Goal: Task Accomplishment & Management: Manage account settings

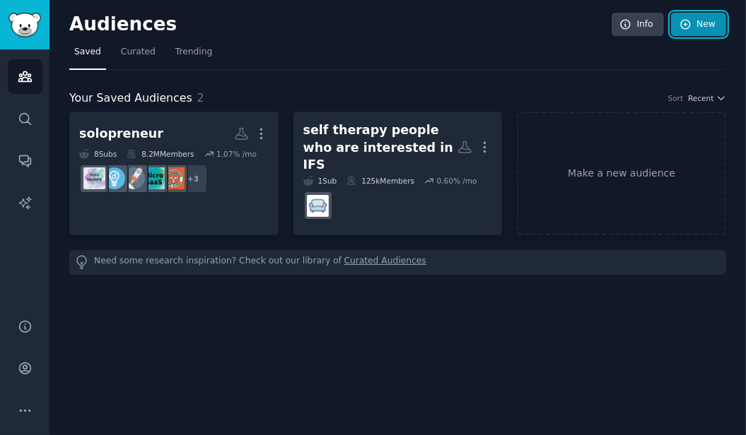
click at [691, 28] on icon at bounding box center [685, 24] width 13 height 13
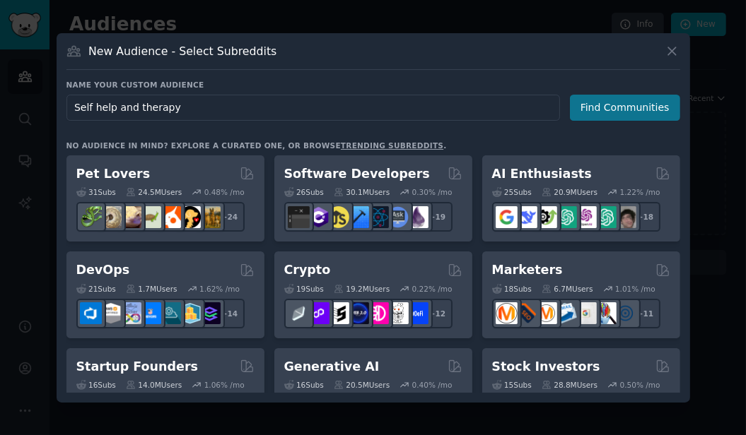
type input "Self help and therapy"
click at [622, 111] on button "Find Communities" at bounding box center [625, 108] width 110 height 26
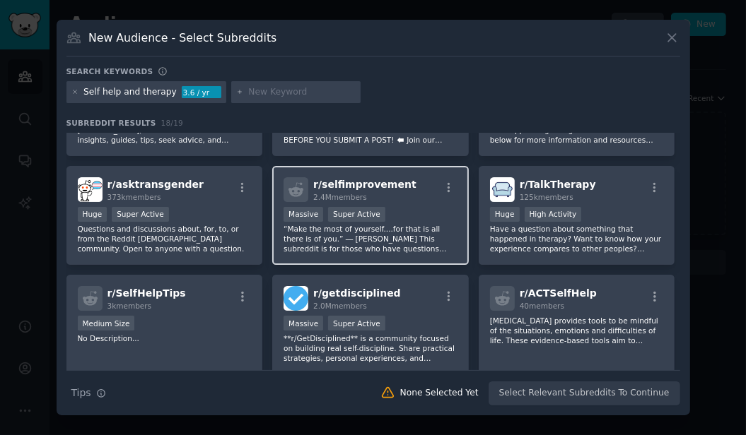
scroll to position [83, 0]
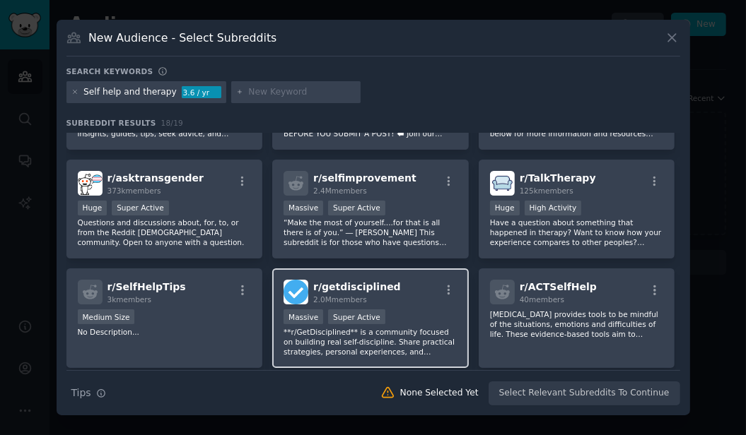
click at [417, 305] on div "r/ getdisciplined 2.0M members Massive Super Active **r/GetDisciplined** is a c…" at bounding box center [370, 319] width 197 height 100
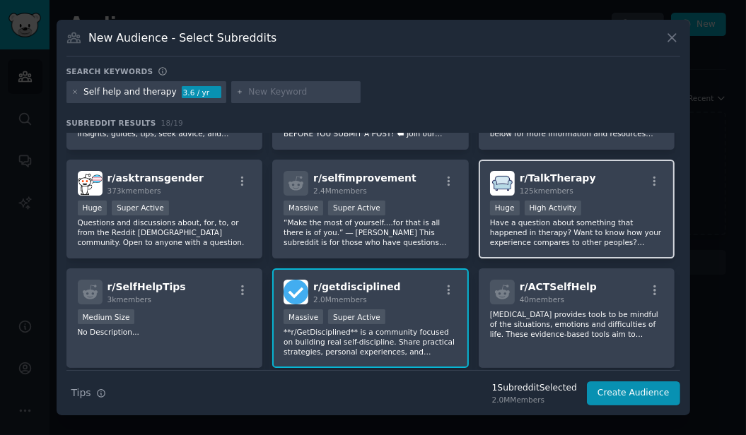
click at [610, 211] on div ">= 80th percentile for submissions / day Huge High Activity" at bounding box center [577, 210] width 174 height 18
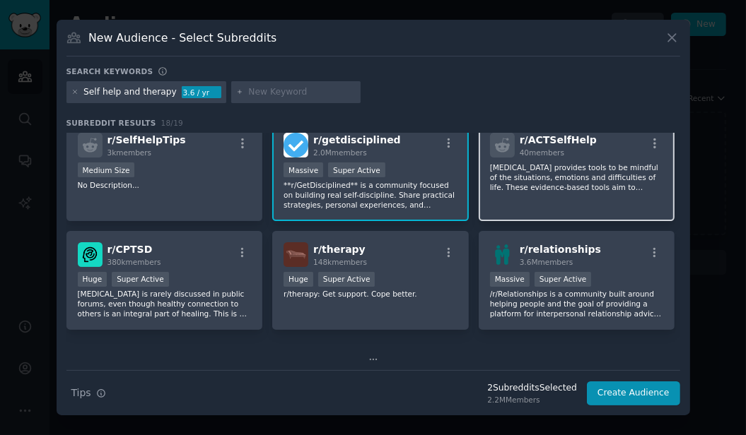
scroll to position [249, 0]
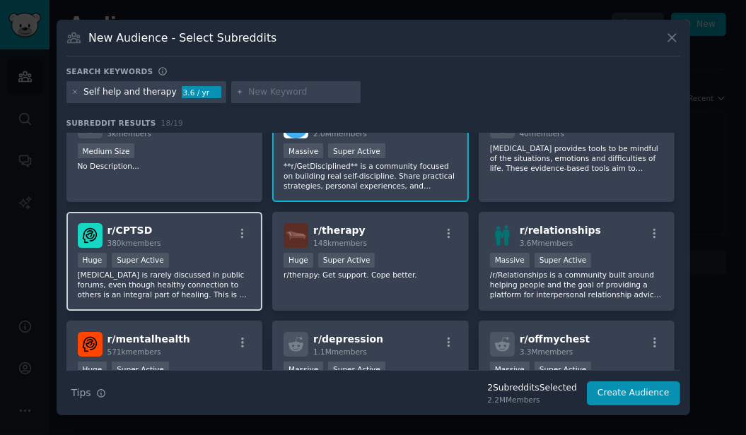
click at [212, 227] on div "r/ CPTSD 380k members" at bounding box center [165, 235] width 174 height 25
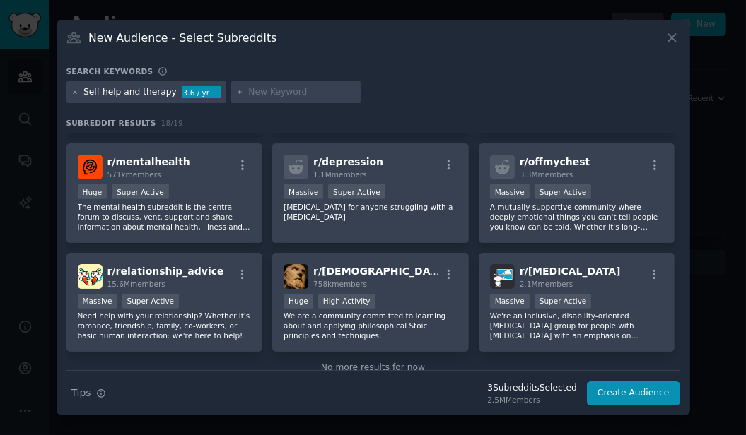
scroll to position [431, 0]
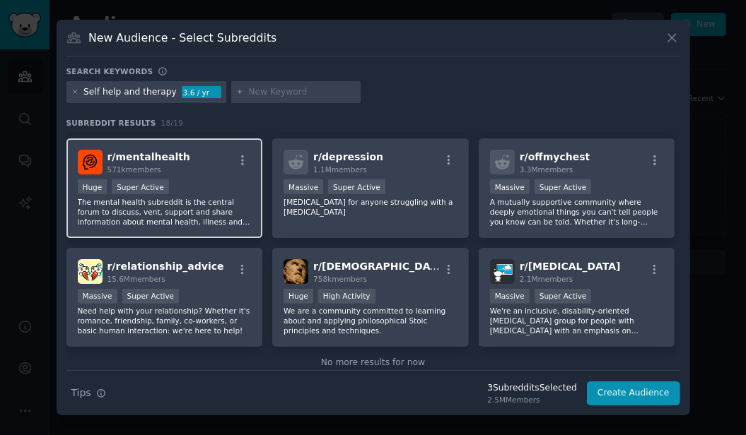
click at [206, 182] on div "Huge Super Active" at bounding box center [165, 189] width 174 height 18
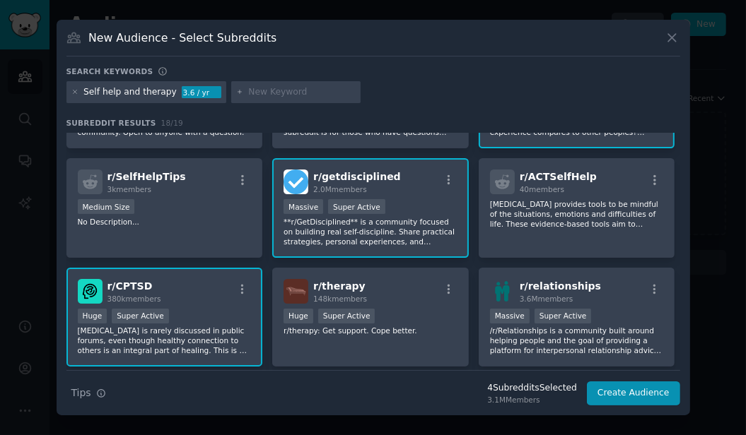
scroll to position [0, 0]
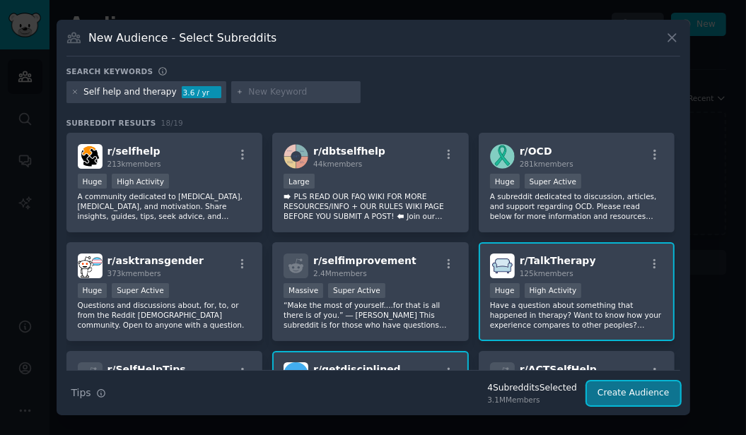
click at [627, 393] on button "Create Audience" at bounding box center [633, 394] width 93 height 24
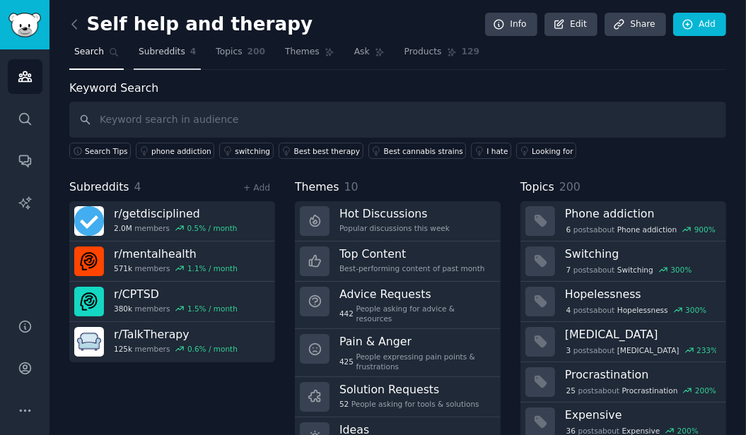
click at [168, 54] on span "Subreddits" at bounding box center [162, 52] width 47 height 13
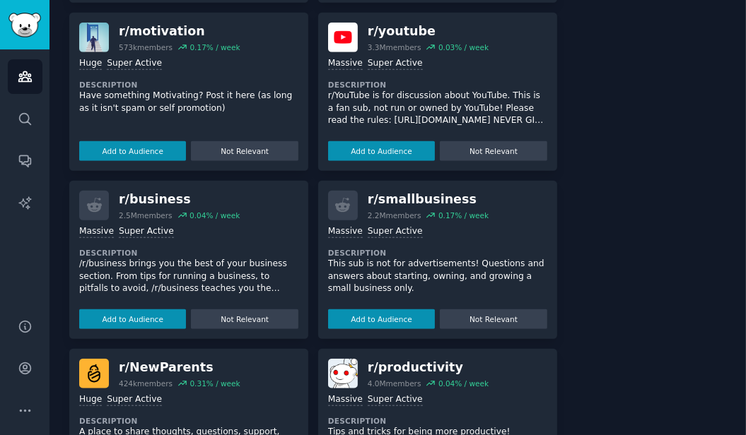
scroll to position [898, 0]
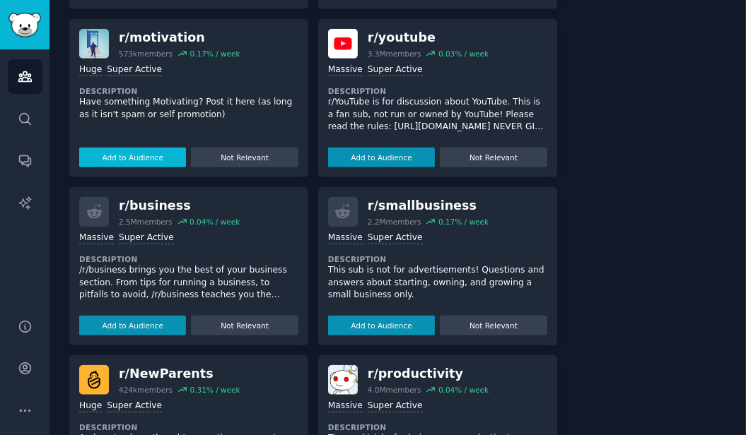
click at [150, 156] on button "Add to Audience" at bounding box center [132, 158] width 107 height 20
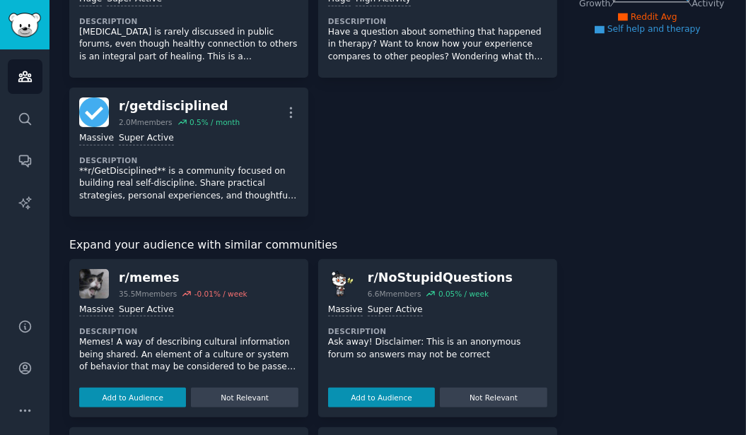
scroll to position [0, 0]
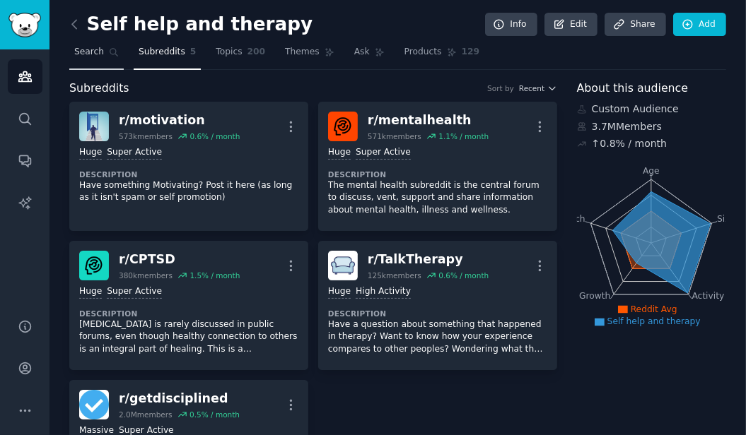
click at [109, 53] on icon at bounding box center [114, 52] width 10 height 10
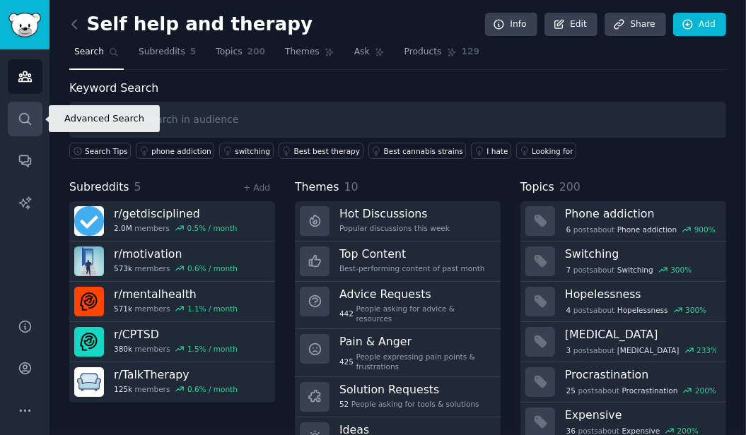
click at [30, 122] on icon "Sidebar" at bounding box center [25, 119] width 15 height 15
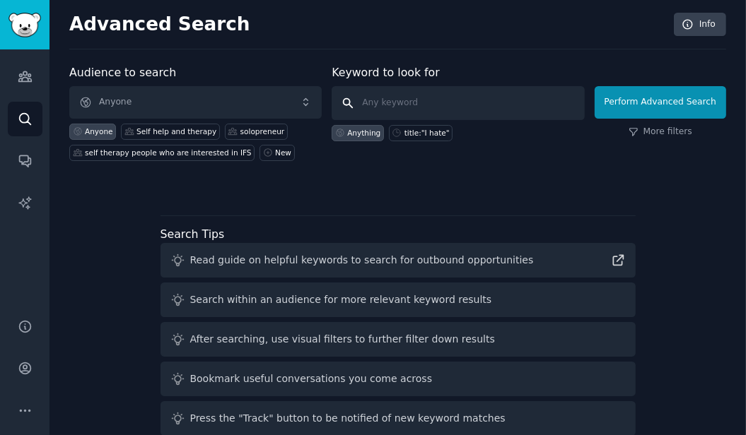
click at [391, 109] on input "text" at bounding box center [458, 103] width 252 height 34
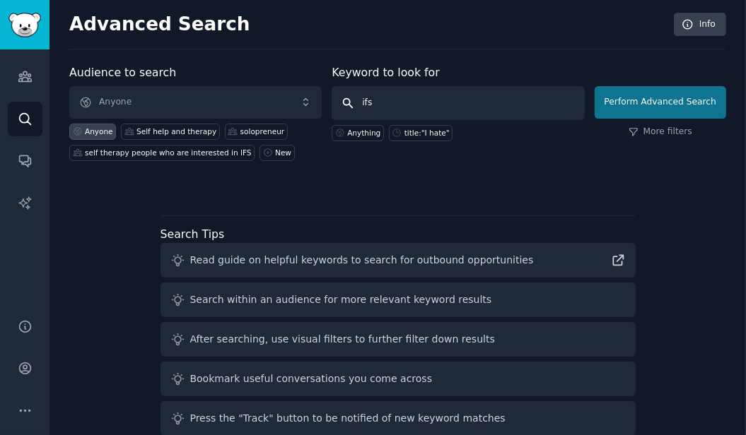
type input "ifs"
click at [642, 101] on button "Perform Advanced Search" at bounding box center [659, 102] width 131 height 33
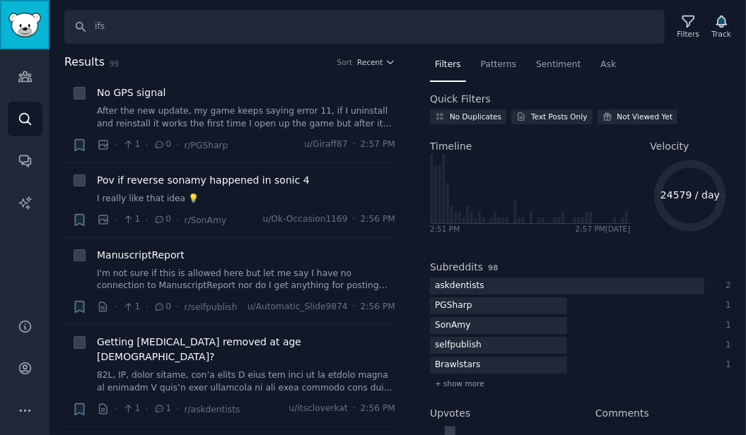
click at [27, 37] on img "Sidebar" at bounding box center [24, 25] width 33 height 25
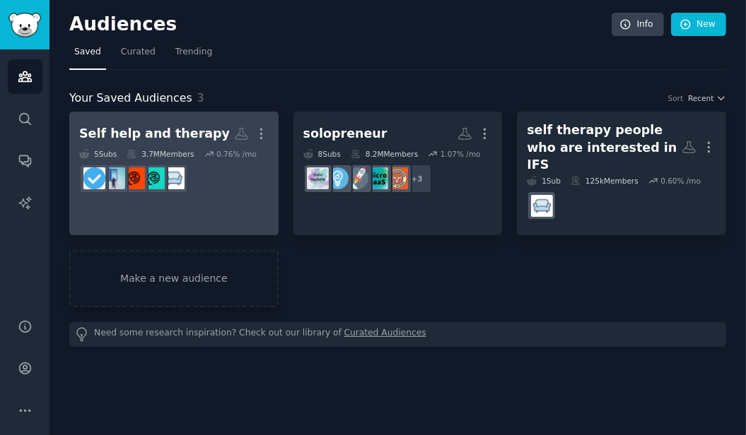
click at [179, 134] on div "Self help and therapy" at bounding box center [154, 134] width 151 height 18
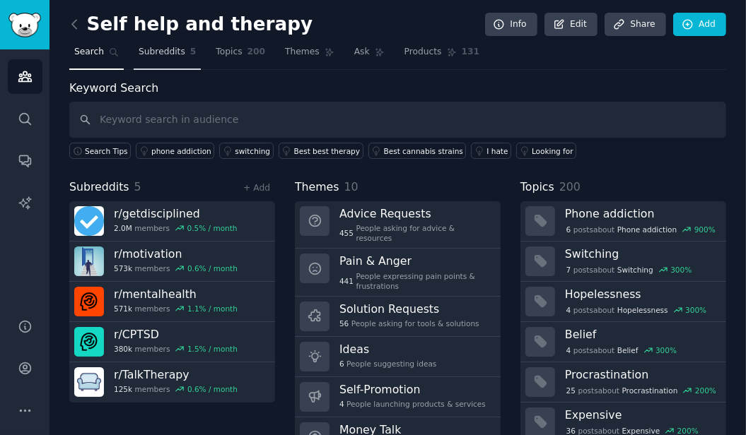
click at [168, 51] on span "Subreddits" at bounding box center [162, 52] width 47 height 13
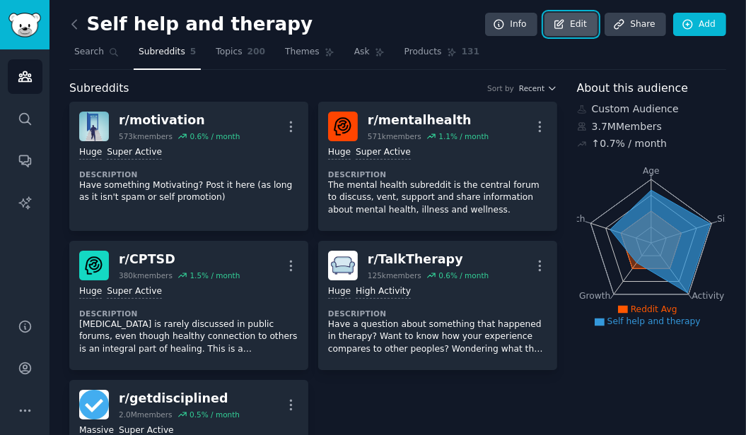
click at [574, 30] on link "Edit" at bounding box center [570, 25] width 53 height 24
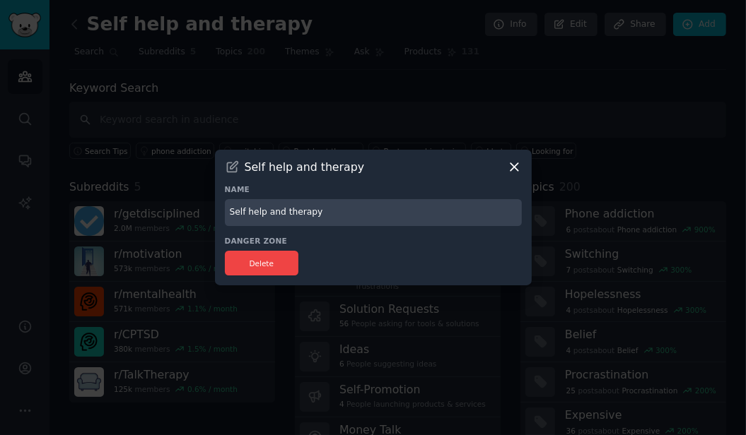
click at [511, 168] on icon at bounding box center [514, 167] width 8 height 8
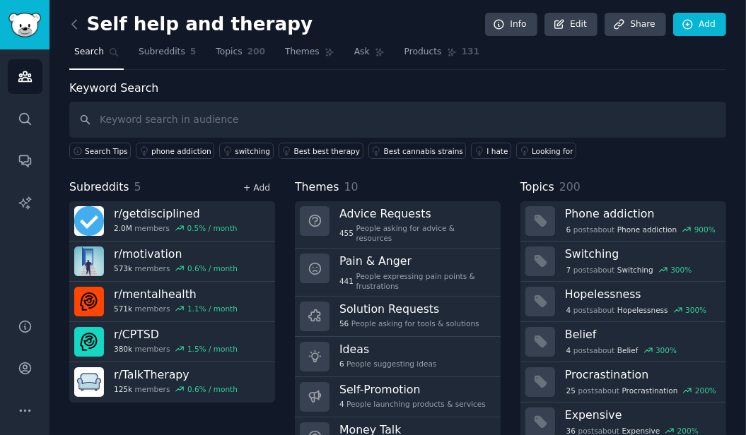
click at [257, 188] on link "+ Add" at bounding box center [256, 188] width 27 height 10
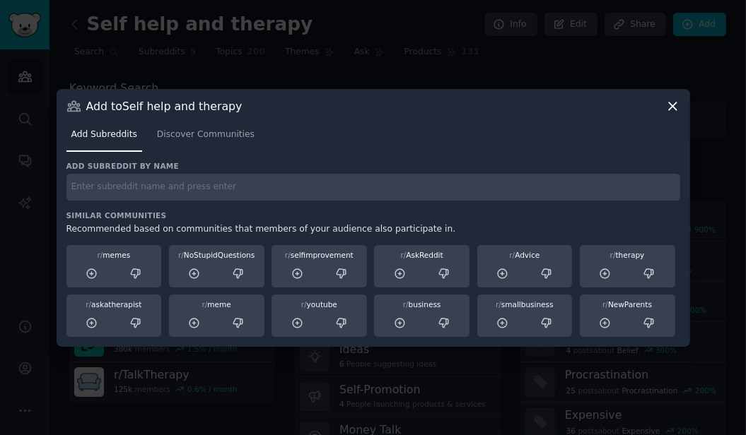
click at [191, 199] on input "text" at bounding box center [373, 188] width 614 height 28
type input "internalfamilysystems"
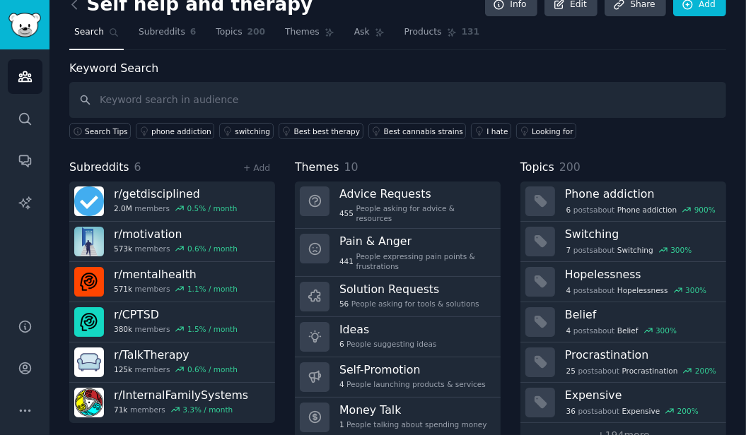
scroll to position [13, 0]
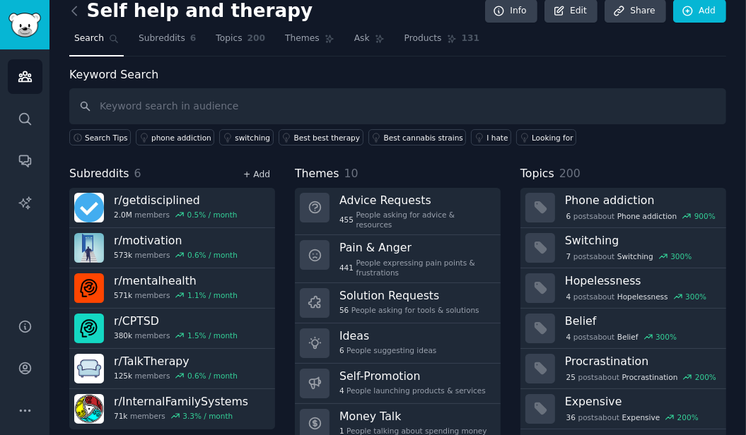
click at [257, 171] on link "+ Add" at bounding box center [256, 175] width 27 height 10
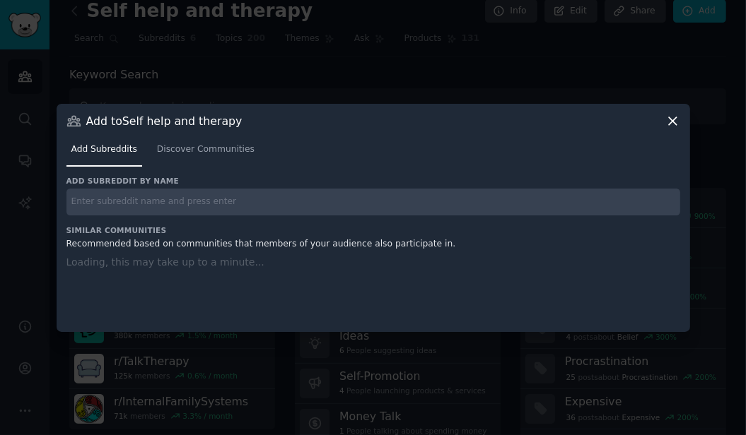
click at [222, 201] on input "text" at bounding box center [373, 203] width 614 height 28
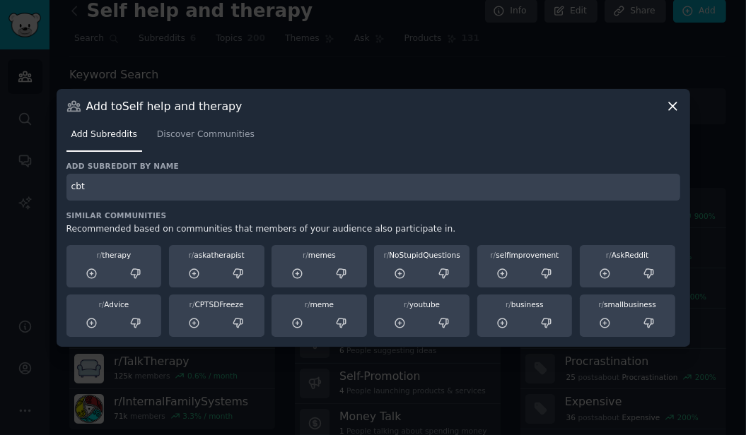
type input "cbt"
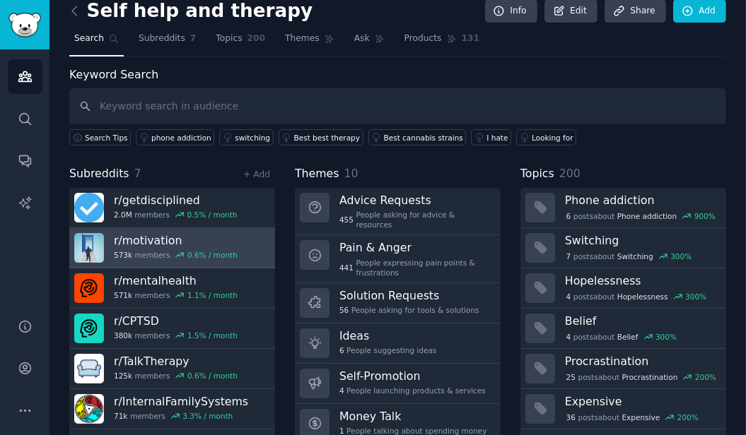
scroll to position [57, 0]
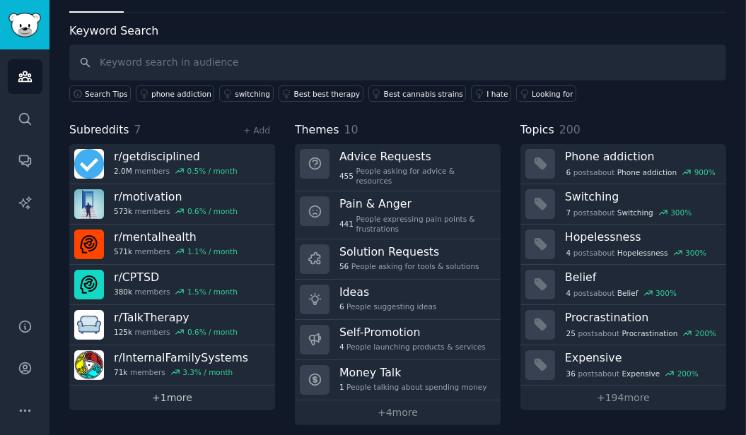
click at [182, 392] on link "+ 1 more" at bounding box center [172, 398] width 206 height 25
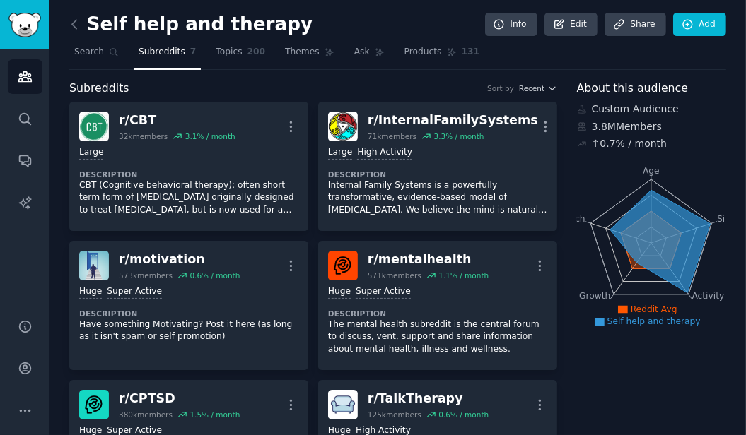
click at [163, 58] on link "Subreddits 7" at bounding box center [167, 55] width 67 height 29
click at [75, 21] on icon at bounding box center [74, 24] width 15 height 15
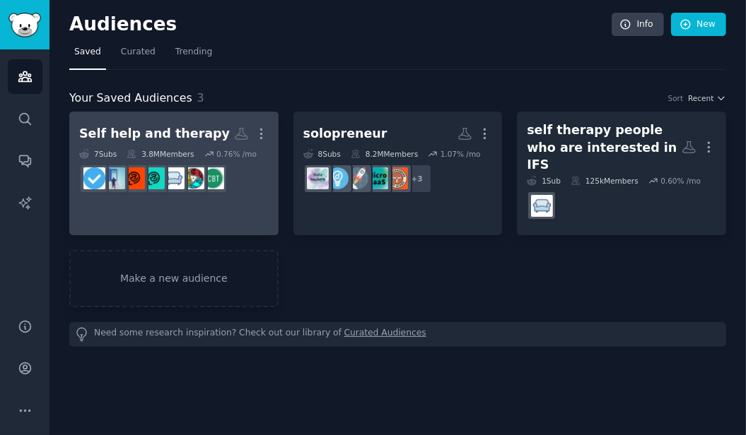
click at [182, 128] on div "Self help and therapy" at bounding box center [154, 134] width 151 height 18
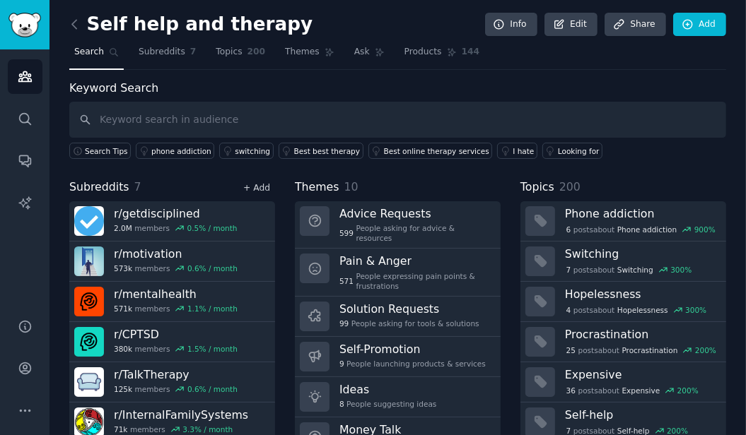
click at [259, 189] on link "+ Add" at bounding box center [256, 188] width 27 height 10
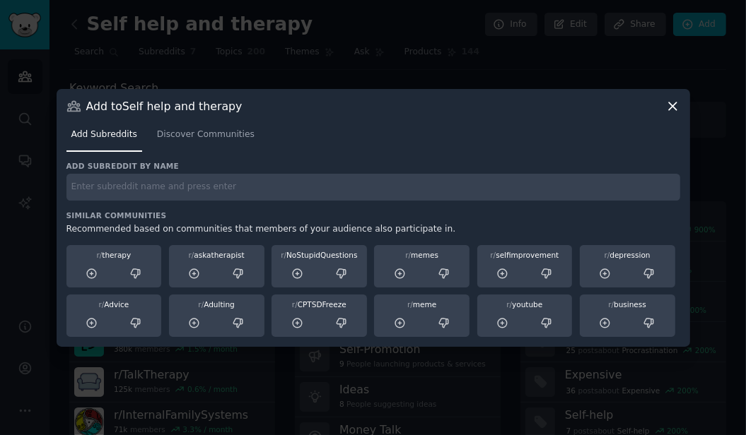
click at [230, 200] on input "text" at bounding box center [373, 188] width 614 height 28
type input "e"
type input "decidingtobebetter"
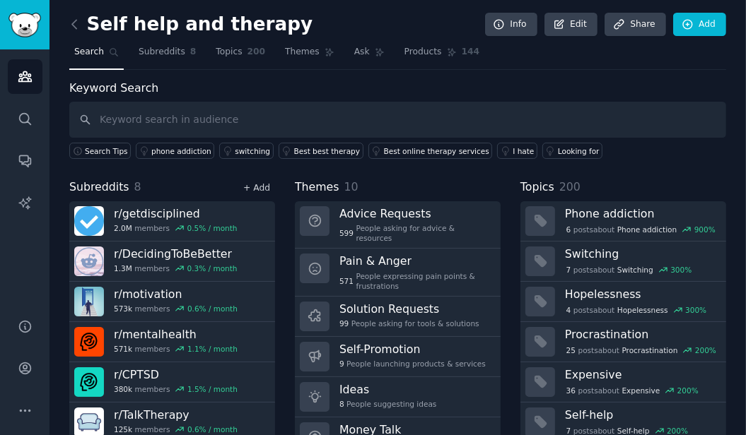
click at [258, 188] on link "+ Add" at bounding box center [256, 188] width 27 height 10
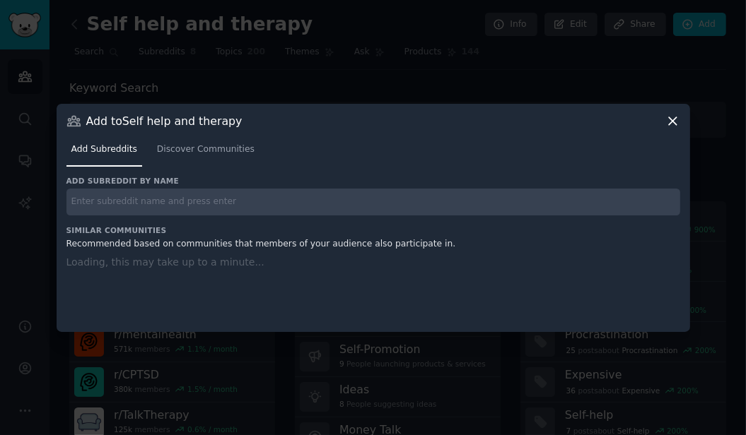
click at [236, 198] on input "text" at bounding box center [373, 203] width 614 height 28
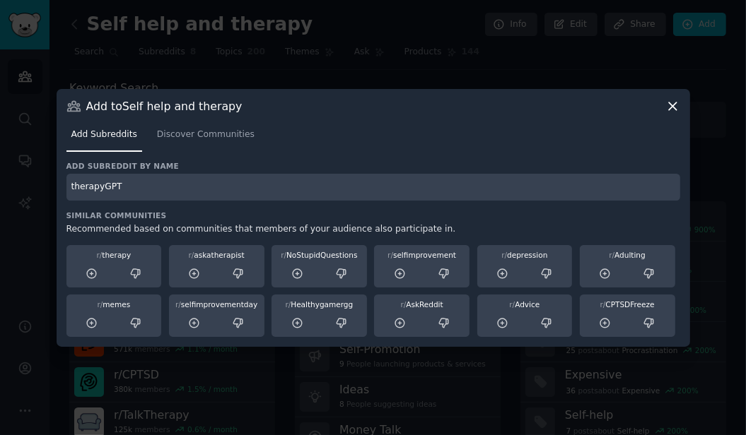
type input "therapyGPT"
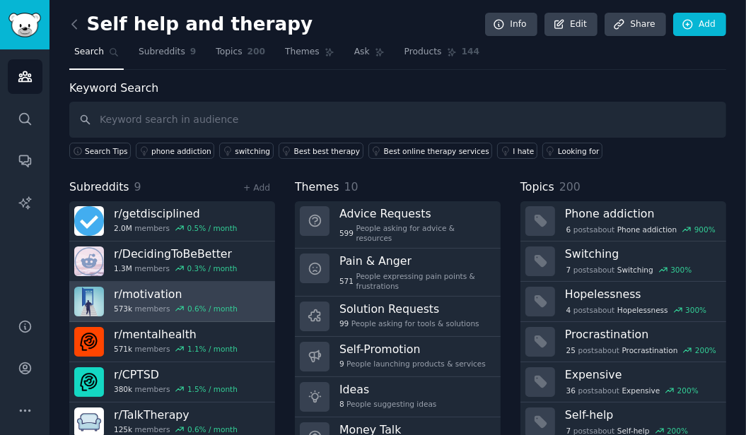
scroll to position [57, 0]
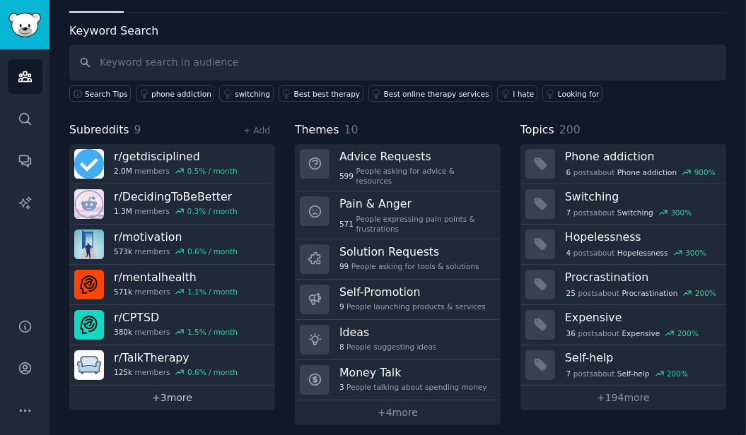
click at [197, 392] on link "+ 3 more" at bounding box center [172, 398] width 206 height 25
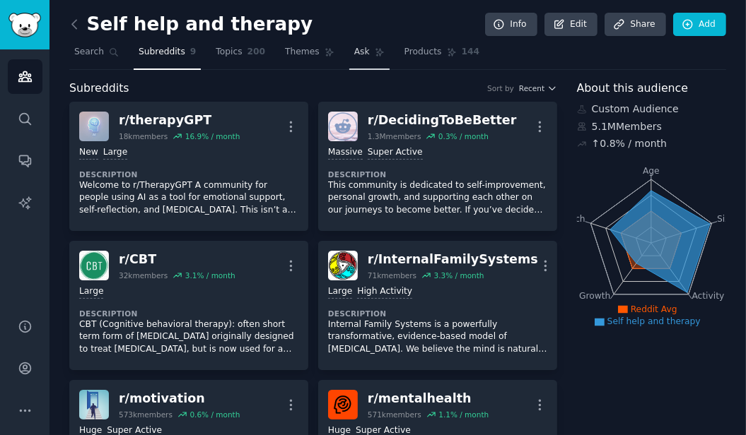
click at [355, 57] on span "Ask" at bounding box center [362, 52] width 16 height 13
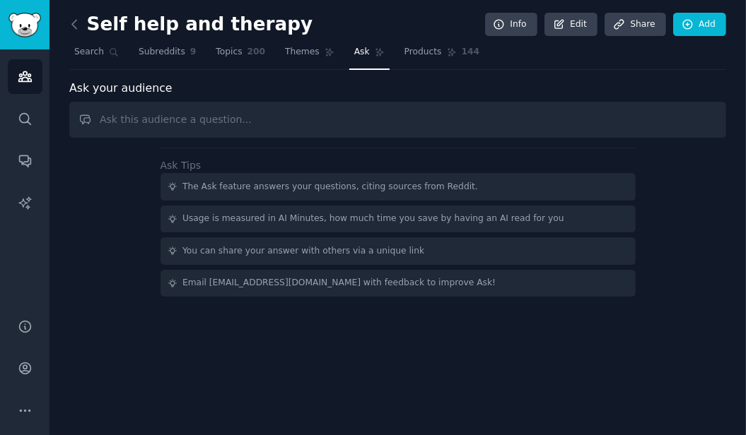
click at [328, 116] on input "text" at bounding box center [397, 120] width 657 height 36
click at [221, 118] on input "which of these subreddits are more receptit" at bounding box center [397, 120] width 657 height 36
type input "What are these subreddit's perception of AI in self therapy and self healing? a…"
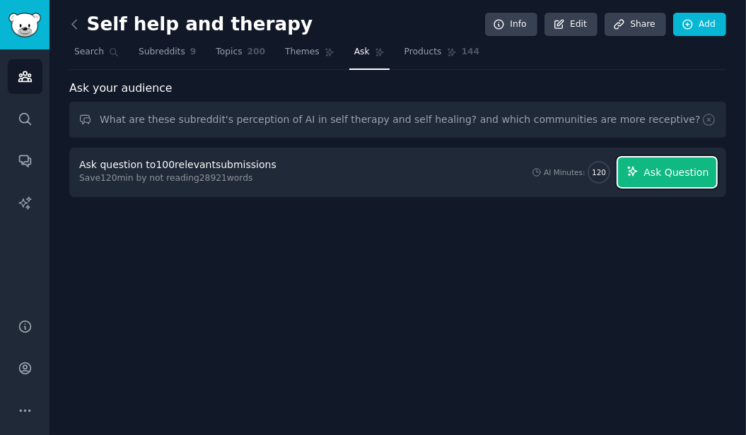
click at [676, 170] on span "Ask Question" at bounding box center [675, 172] width 65 height 15
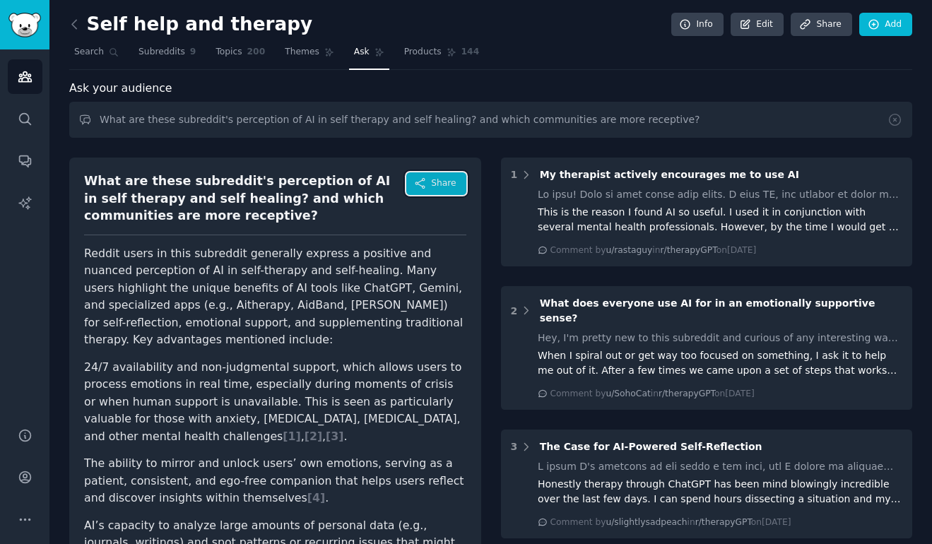
click at [442, 186] on span "Share" at bounding box center [443, 183] width 25 height 13
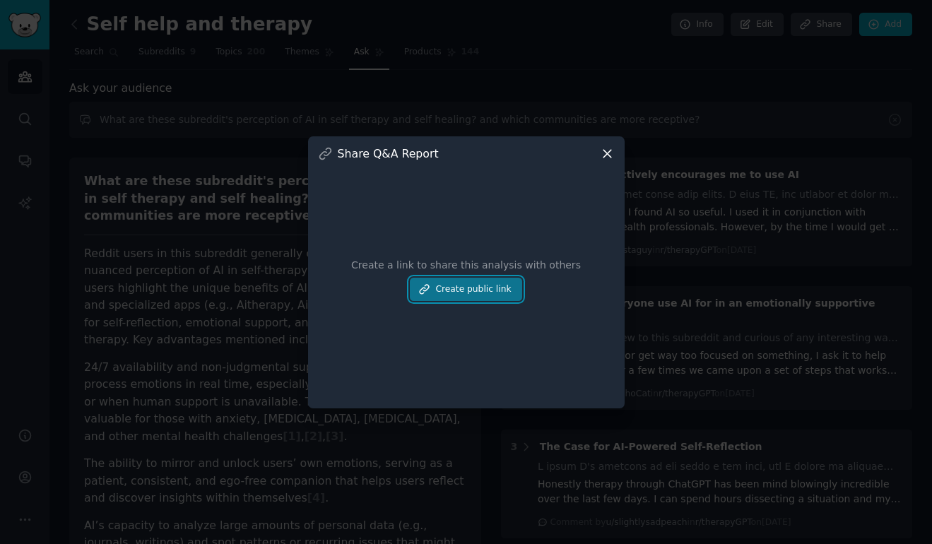
click at [485, 293] on button "Create public link" at bounding box center [466, 290] width 112 height 24
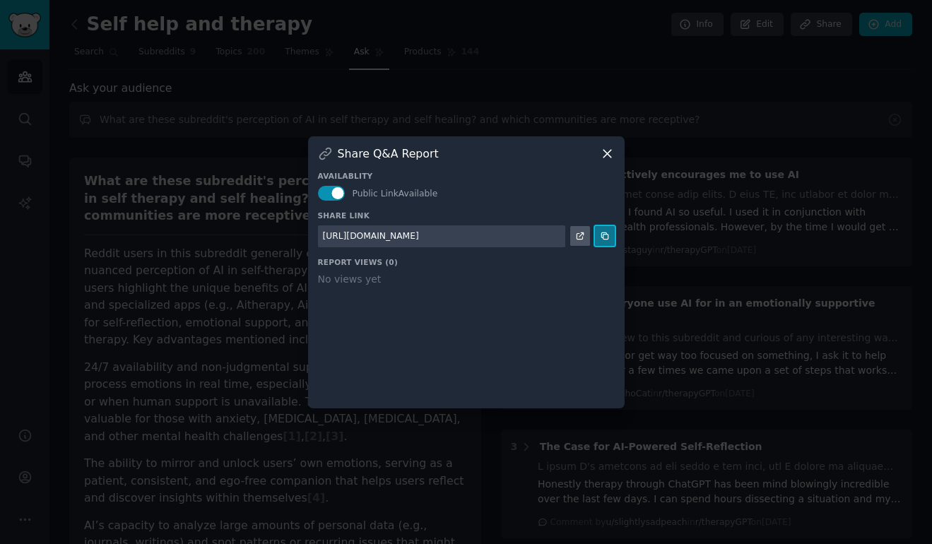
click at [602, 238] on icon at bounding box center [605, 236] width 6 height 6
click at [341, 193] on button "button" at bounding box center [332, 193] width 28 height 15
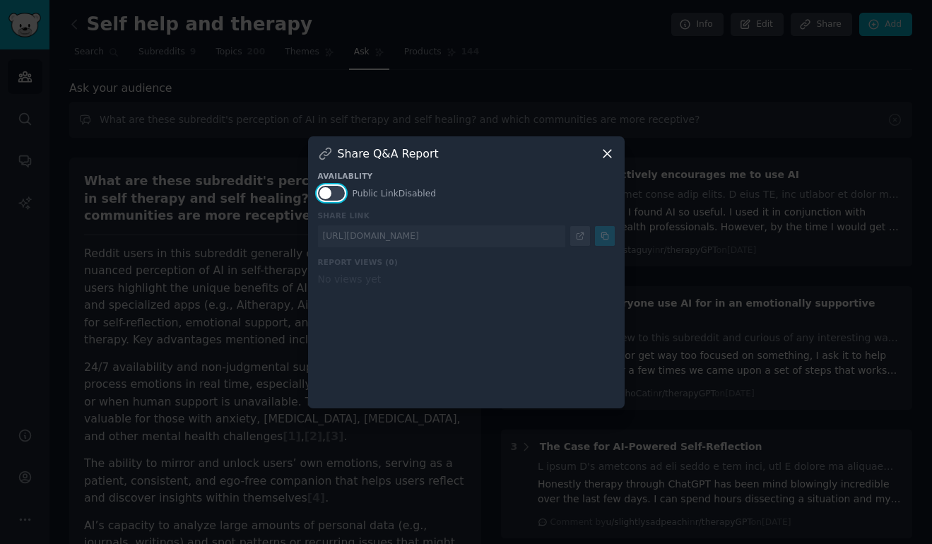
click at [329, 192] on button "button" at bounding box center [332, 193] width 28 height 15
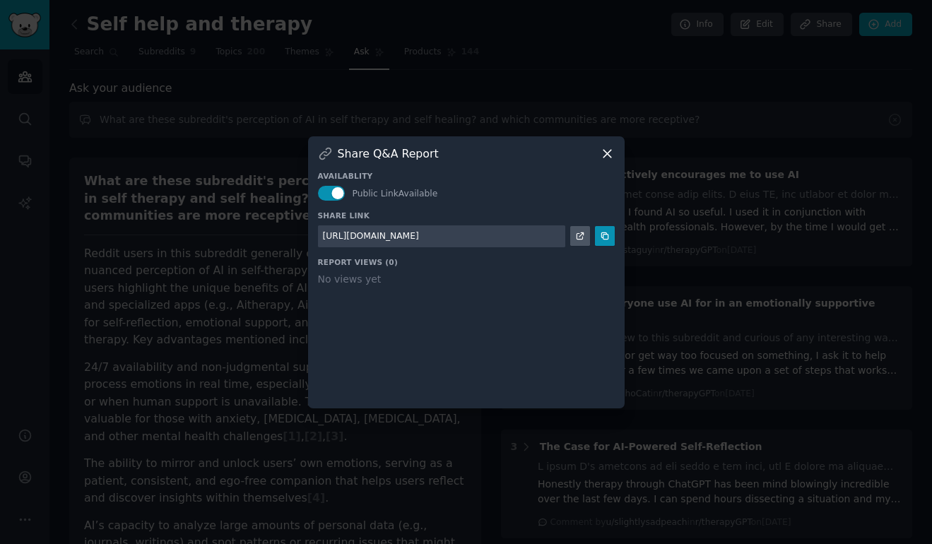
click at [607, 152] on icon at bounding box center [608, 154] width 8 height 8
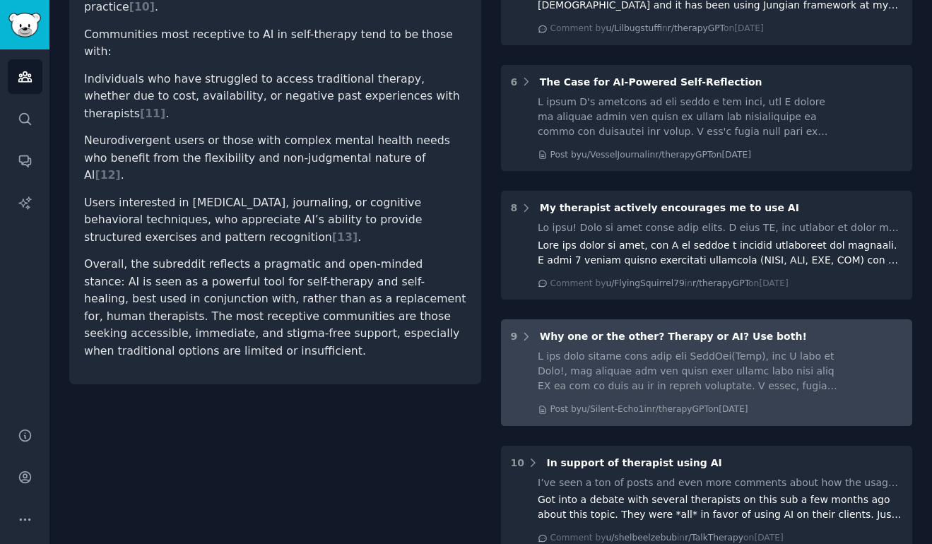
scroll to position [842, 0]
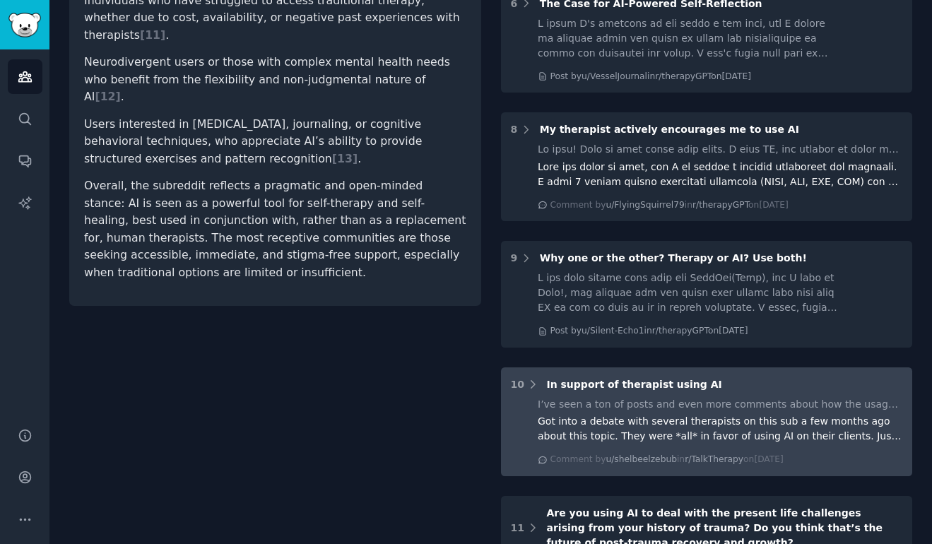
click at [741, 414] on div "Got into a debate with several therapists on this sub a few months ago about th…" at bounding box center [720, 429] width 365 height 30
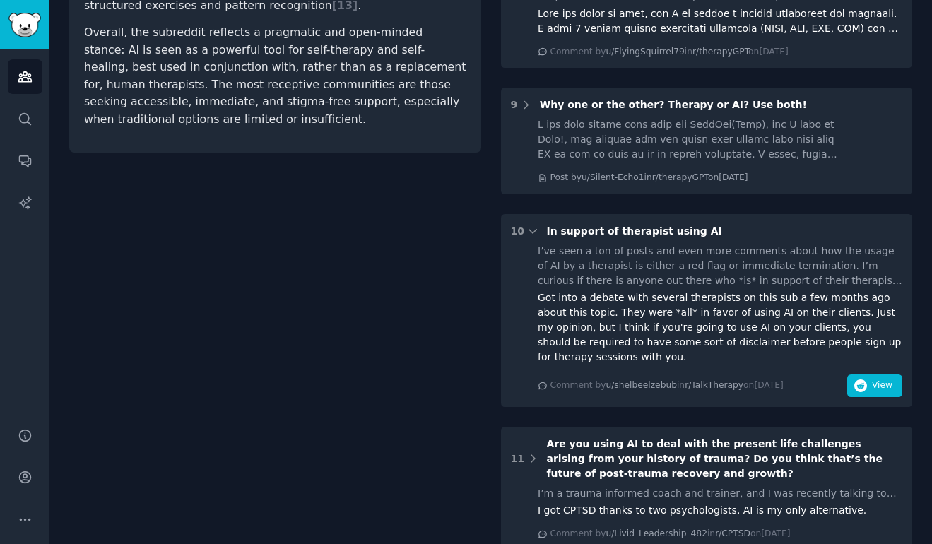
scroll to position [1125, 0]
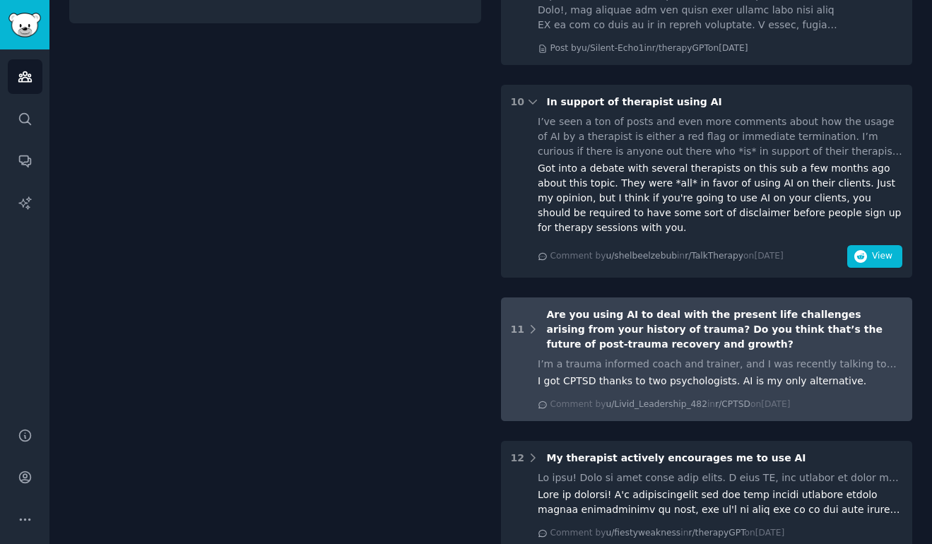
click at [745, 357] on div "I’m a trauma informed coach and trainer, and I was recently talking to another …" at bounding box center [720, 364] width 365 height 15
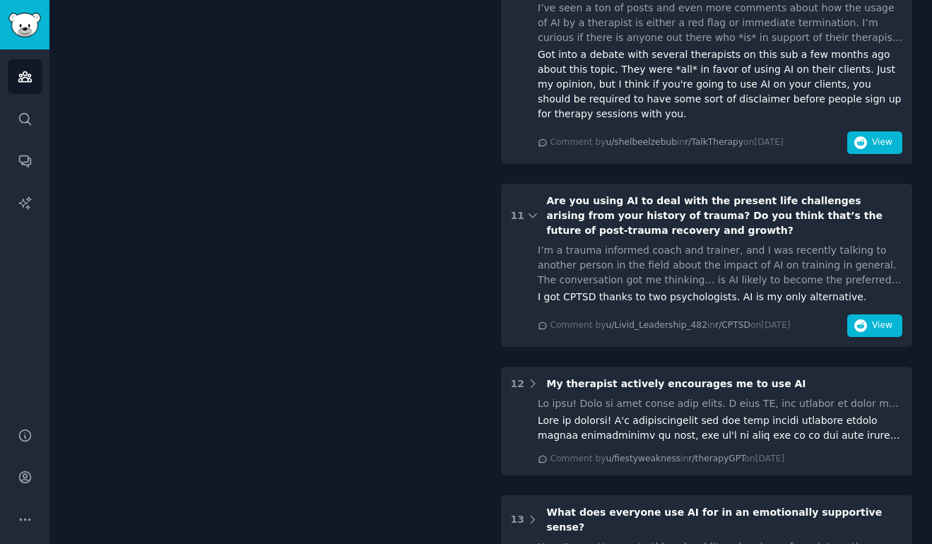
scroll to position [1071, 0]
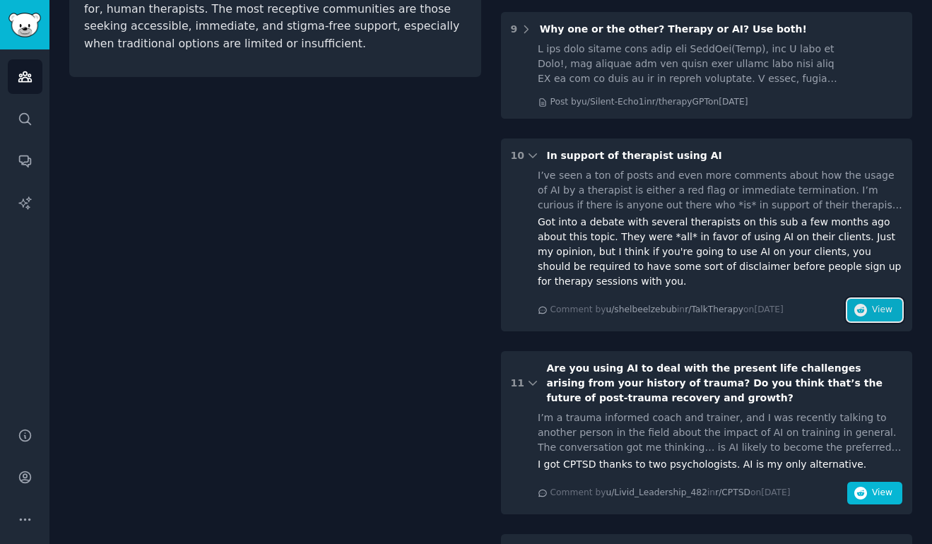
click at [745, 304] on span "View" at bounding box center [882, 310] width 20 height 13
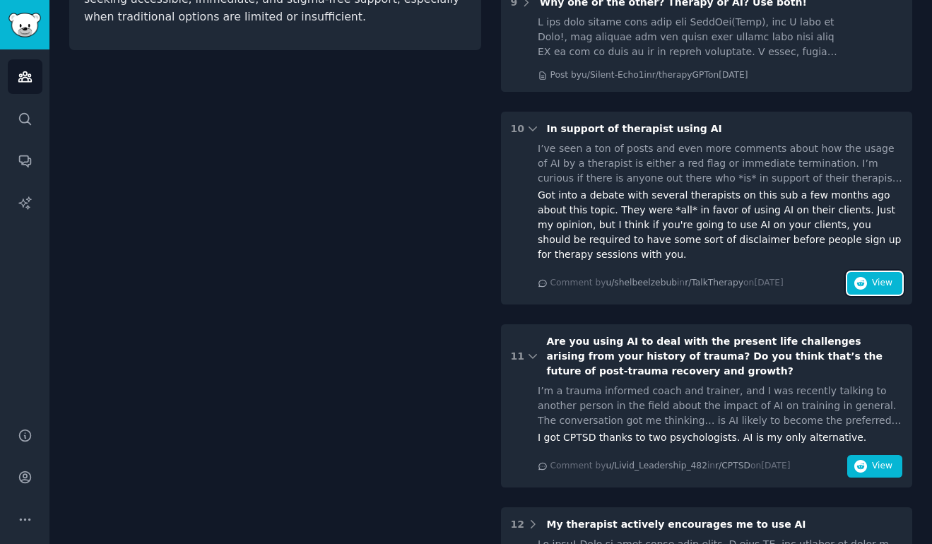
scroll to position [1101, 0]
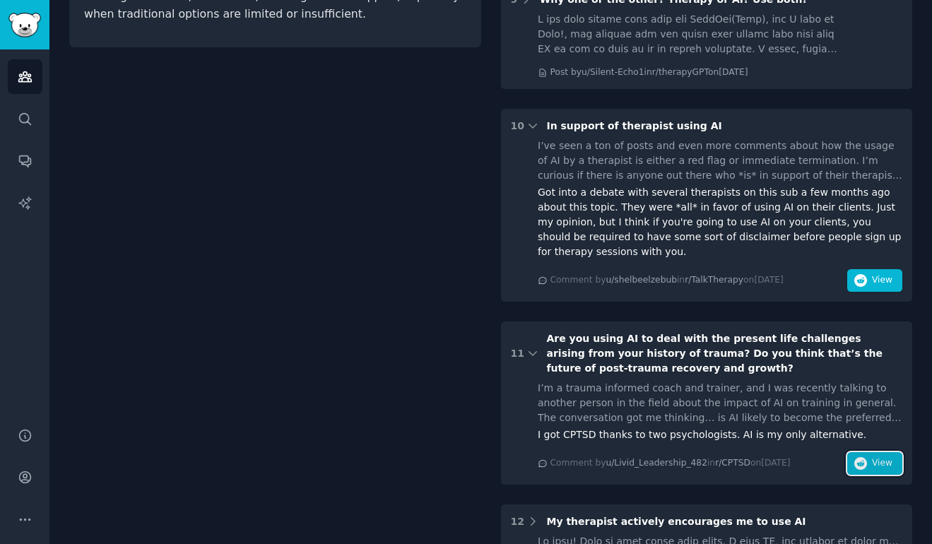
click at [745, 435] on span "View" at bounding box center [882, 463] width 20 height 13
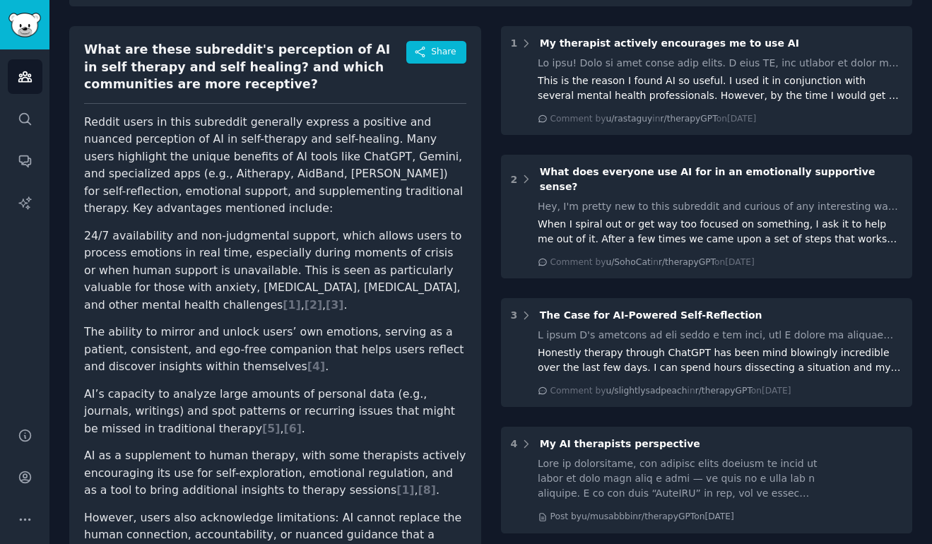
scroll to position [0, 0]
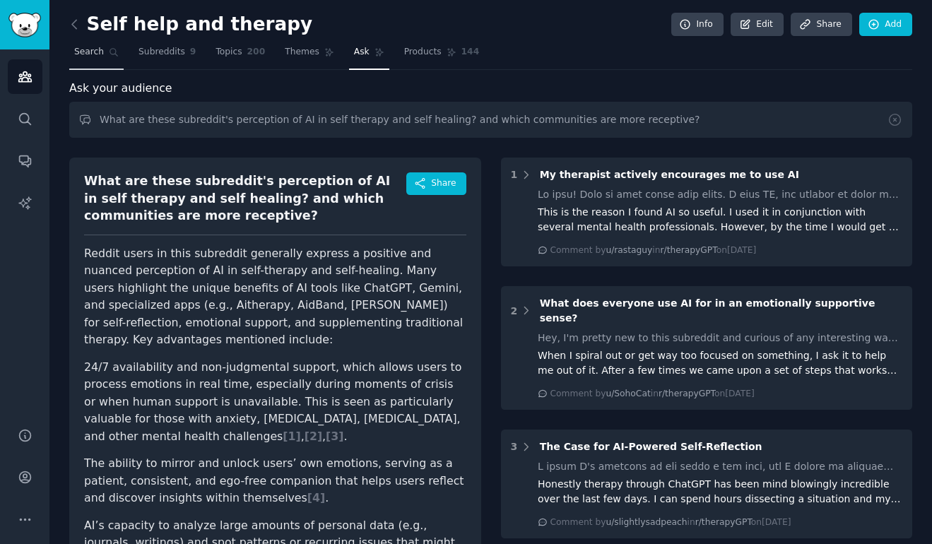
click at [101, 57] on span "Search" at bounding box center [89, 52] width 30 height 13
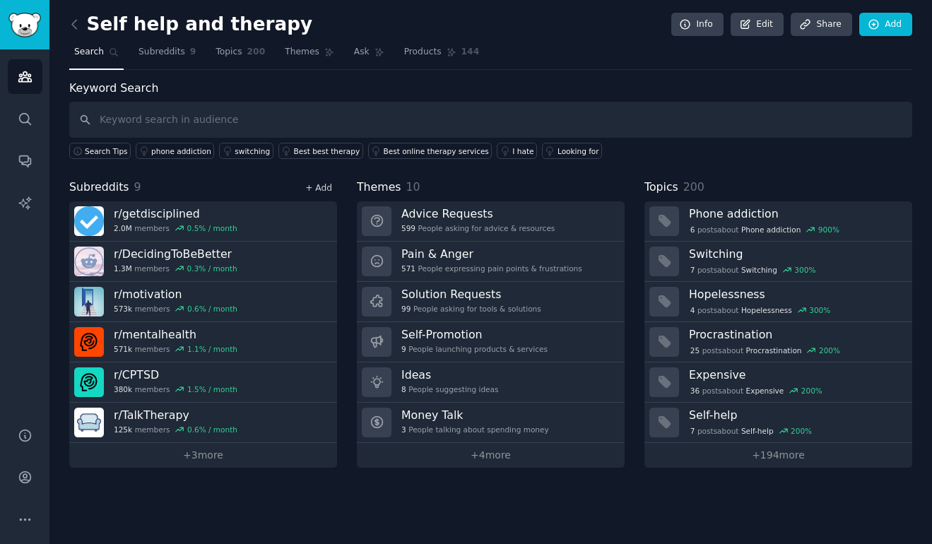
click at [314, 189] on link "+ Add" at bounding box center [318, 188] width 27 height 10
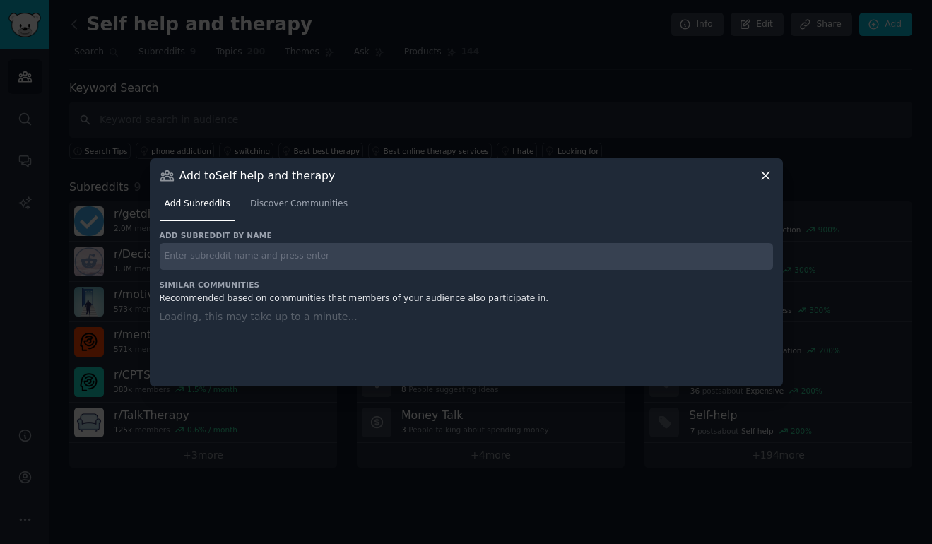
click at [453, 258] on input "text" at bounding box center [467, 257] width 614 height 28
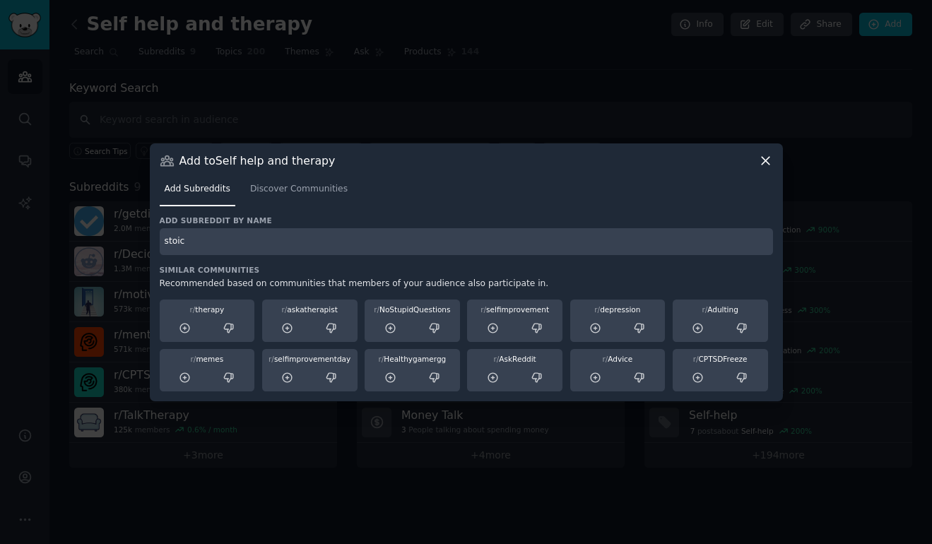
type input "stoic"
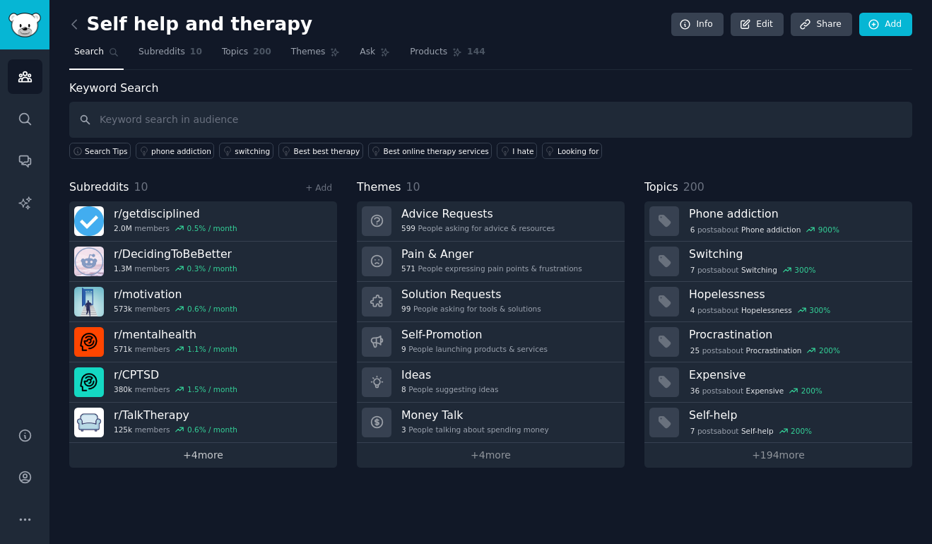
click at [210, 435] on link "+ 4 more" at bounding box center [203, 455] width 268 height 25
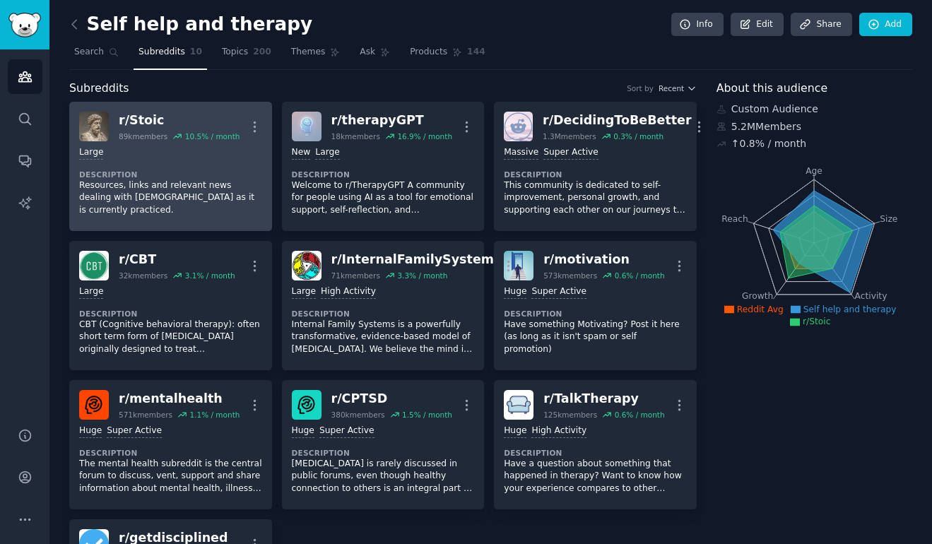
click at [141, 122] on div "r/ Stoic" at bounding box center [179, 121] width 121 height 18
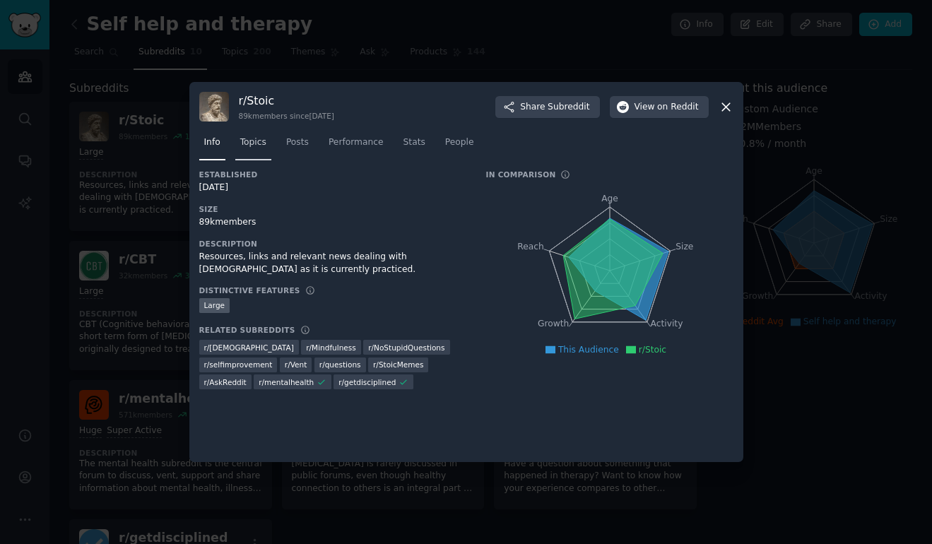
click at [248, 141] on span "Topics" at bounding box center [253, 142] width 26 height 13
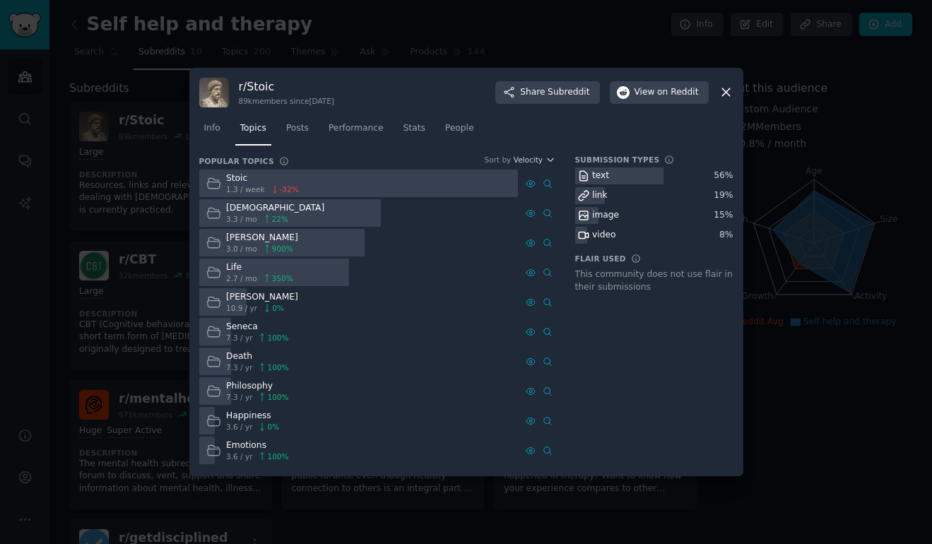
click at [722, 90] on icon at bounding box center [726, 92] width 15 height 15
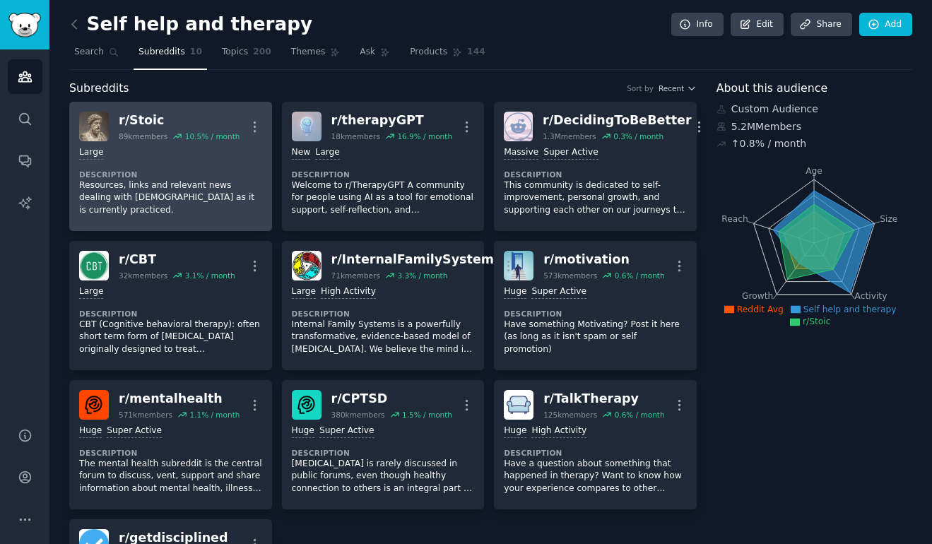
click at [175, 144] on div "Large Description Resources, links and relevant news dealing with [DEMOGRAPHIC_…" at bounding box center [170, 181] width 183 height 80
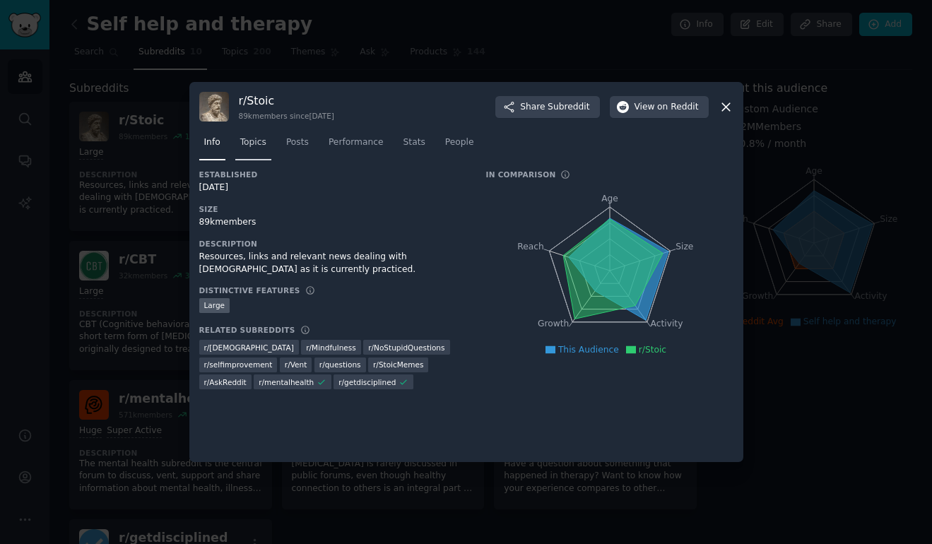
click at [249, 148] on span "Topics" at bounding box center [253, 142] width 26 height 13
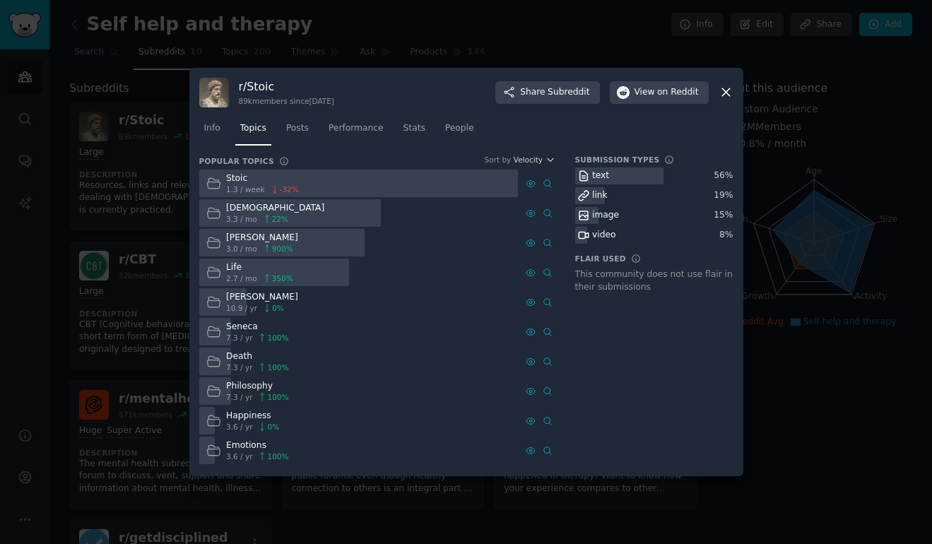
click at [726, 90] on icon at bounding box center [726, 92] width 15 height 15
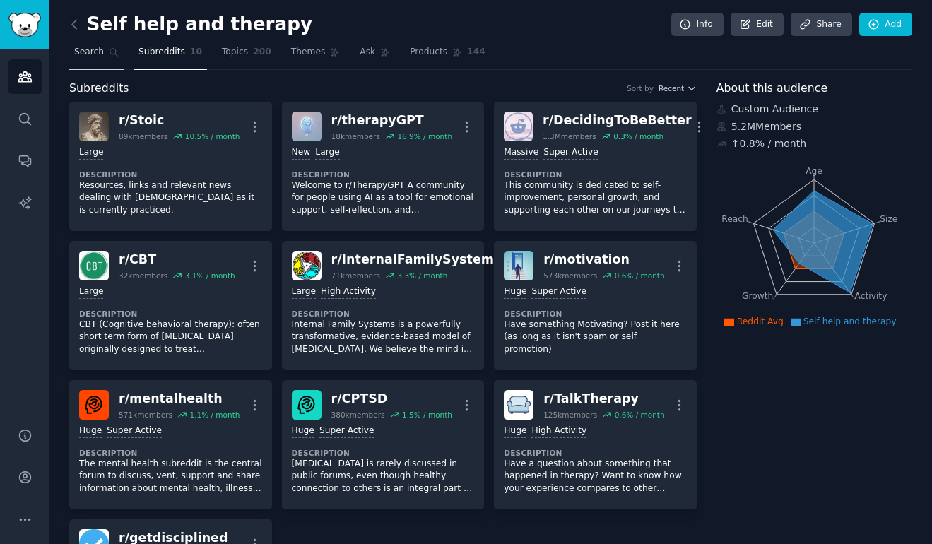
click at [98, 51] on span "Search" at bounding box center [89, 52] width 30 height 13
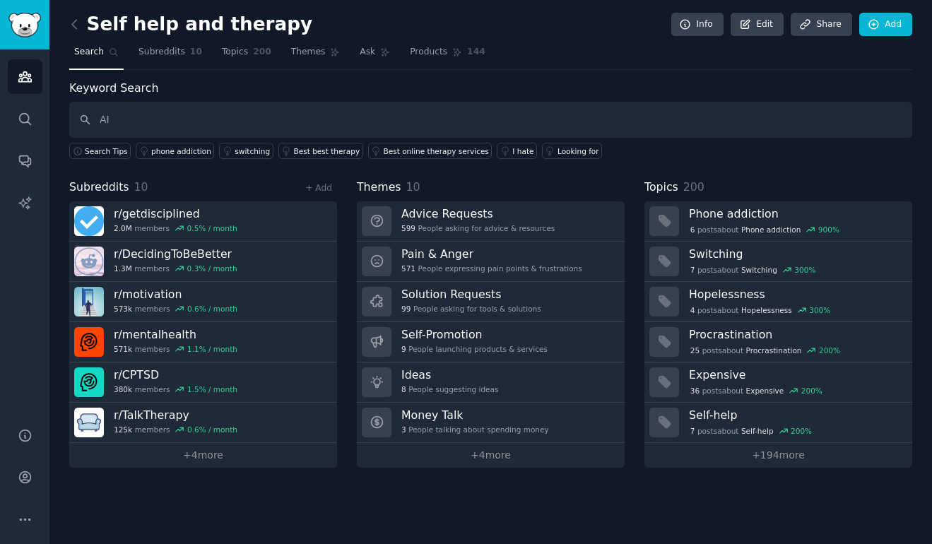
type input "AI"
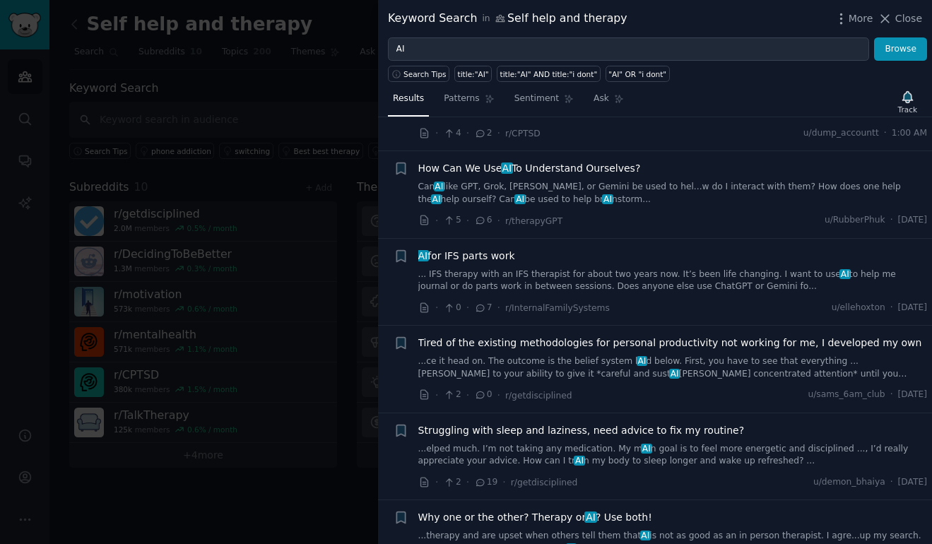
scroll to position [169, 0]
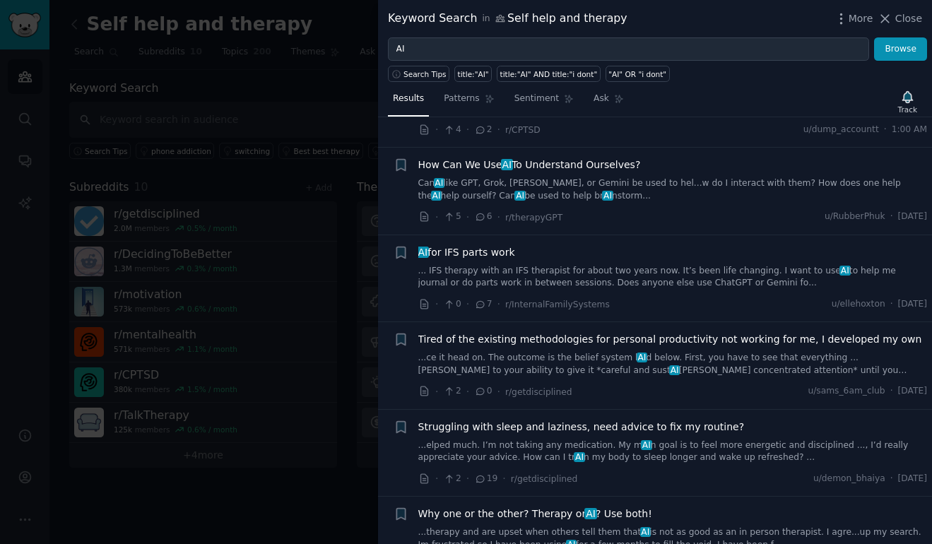
click at [703, 281] on link "... IFS therapy with an IFS therapist for about two years now. It’s been life c…" at bounding box center [673, 277] width 510 height 25
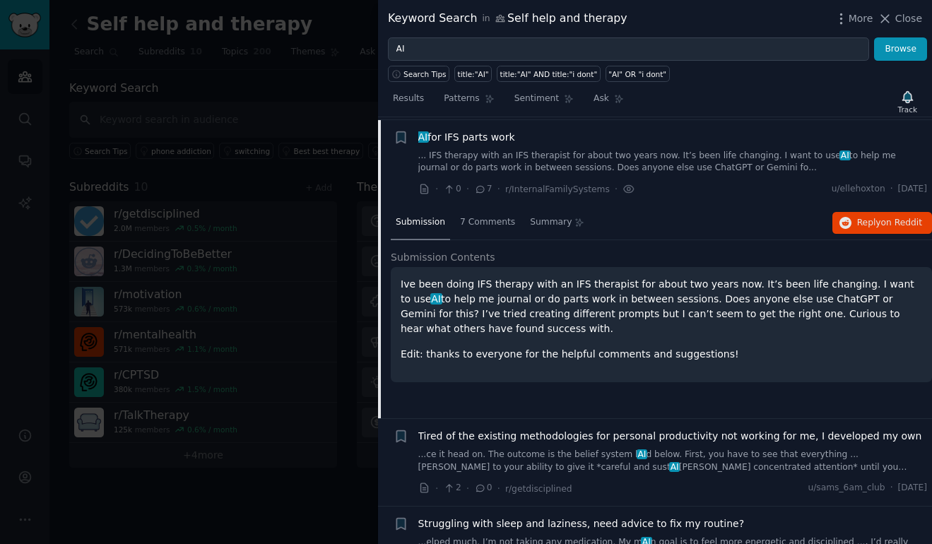
scroll to position [286, 0]
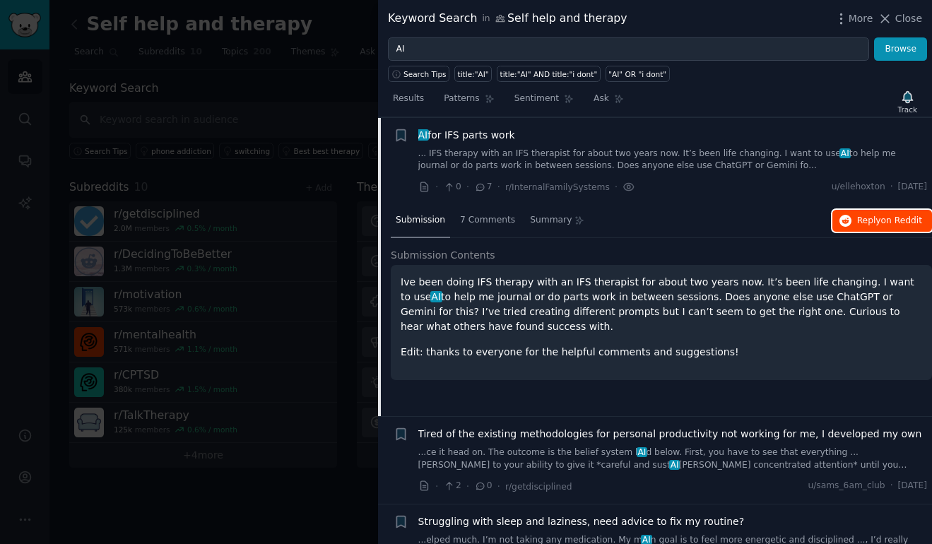
click at [745, 221] on span "Reply on Reddit" at bounding box center [889, 221] width 65 height 13
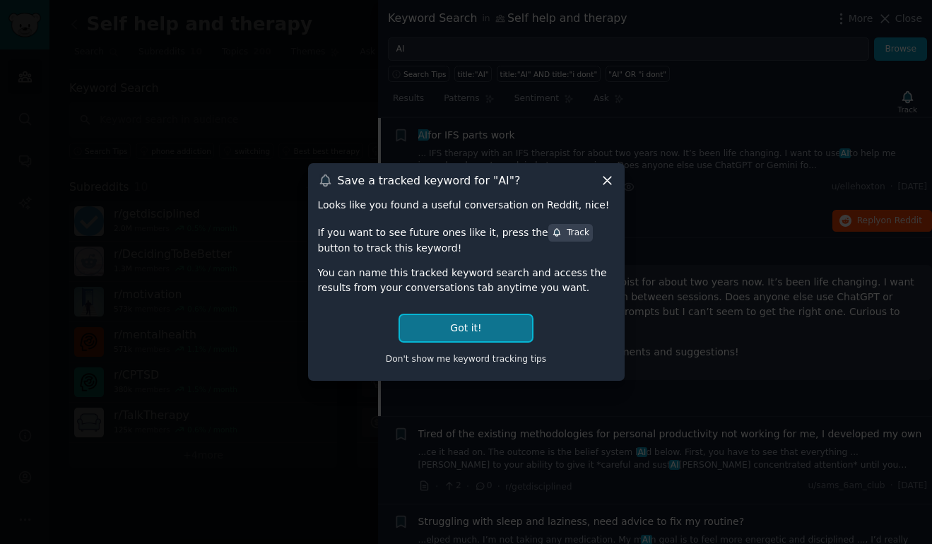
click at [474, 328] on button "Got it!" at bounding box center [465, 328] width 131 height 26
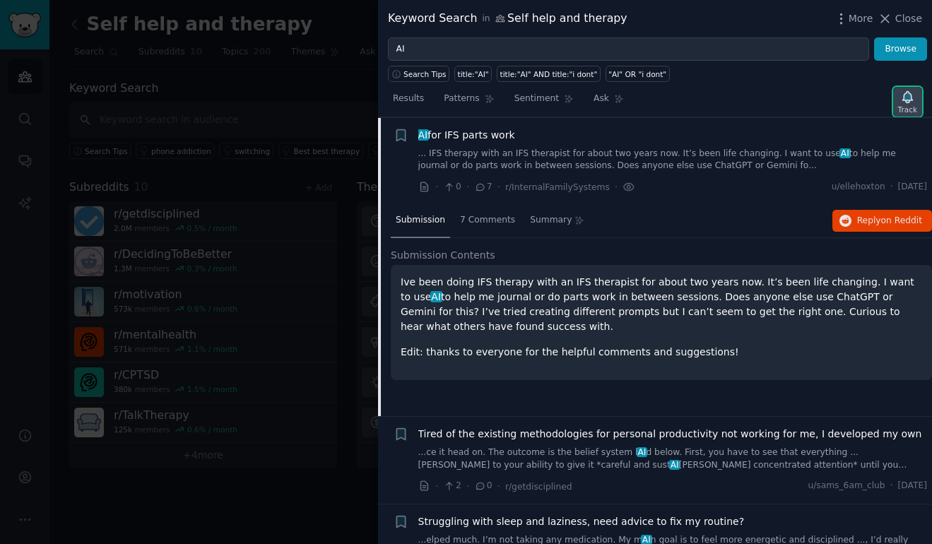
click at [745, 106] on div "Track" at bounding box center [907, 110] width 19 height 10
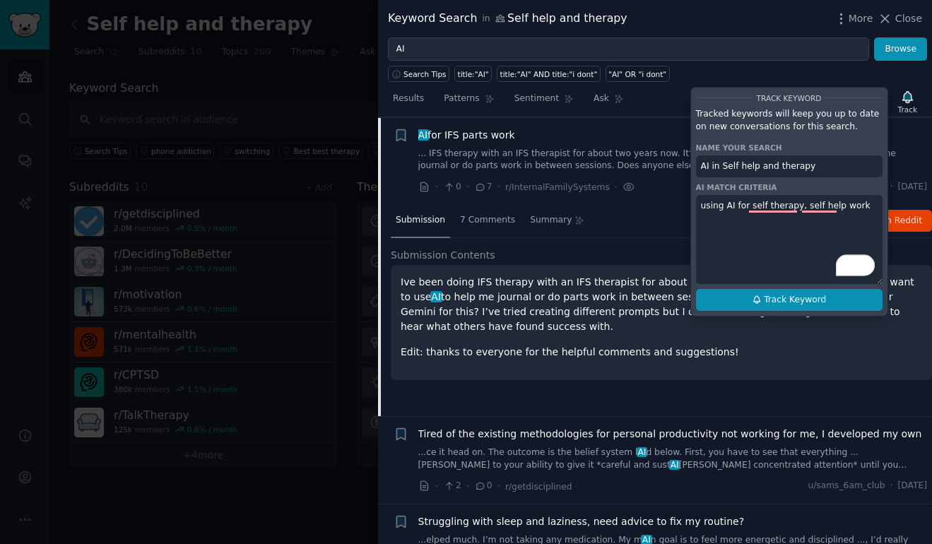
type textarea "using AI for self therapy, self help work"
click at [745, 302] on span "Track Keyword" at bounding box center [795, 300] width 62 height 13
type input "AI in Self help and therapy"
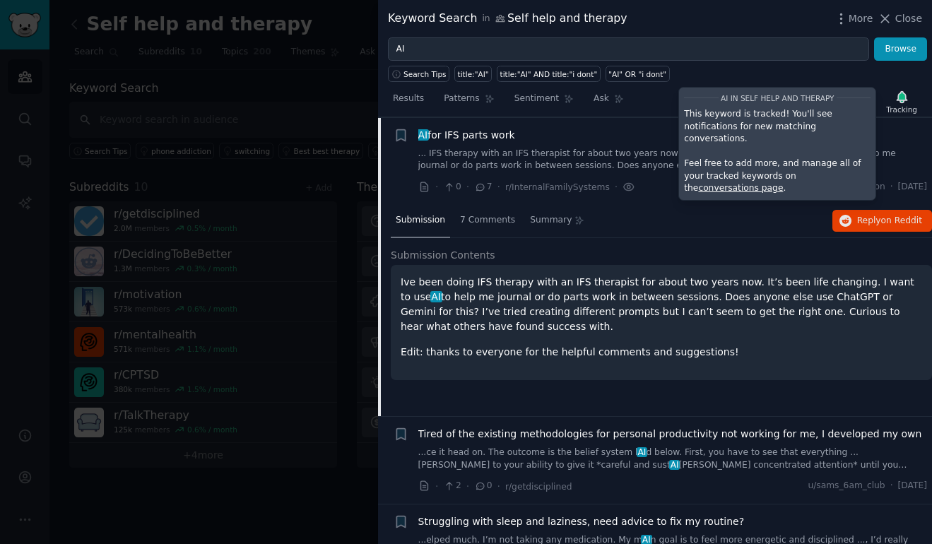
click at [681, 259] on h2 "Submission Contents" at bounding box center [661, 255] width 541 height 15
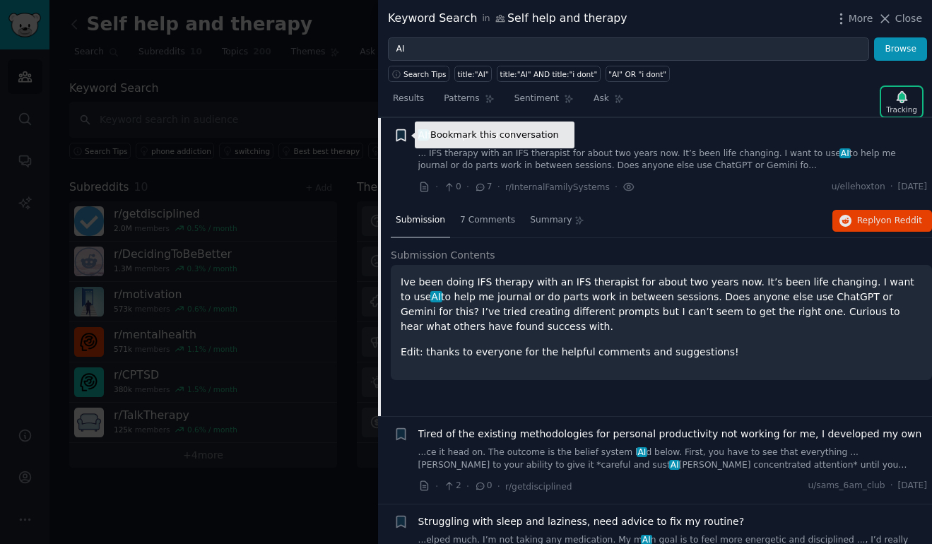
click at [400, 132] on icon "button" at bounding box center [401, 134] width 8 height 11
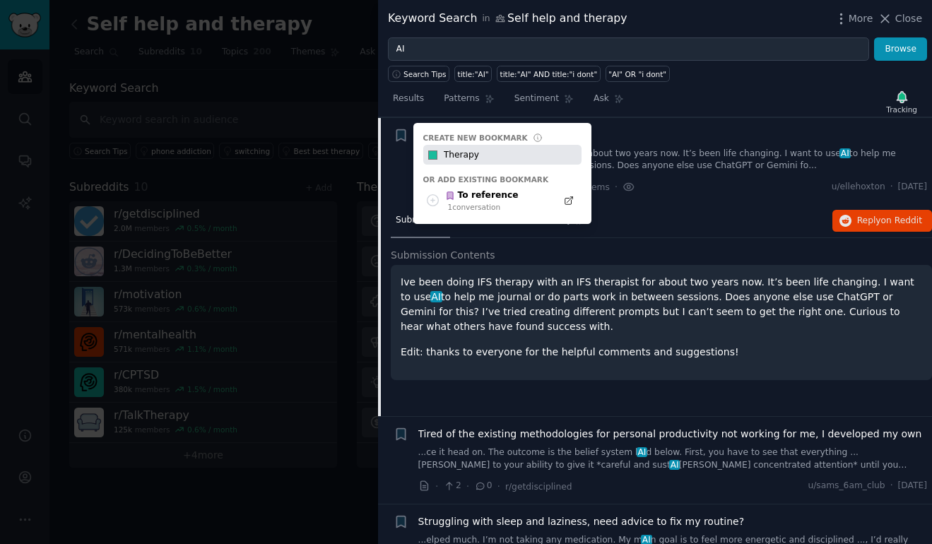
type input "Therapy"
